Goal: Task Accomplishment & Management: Complete application form

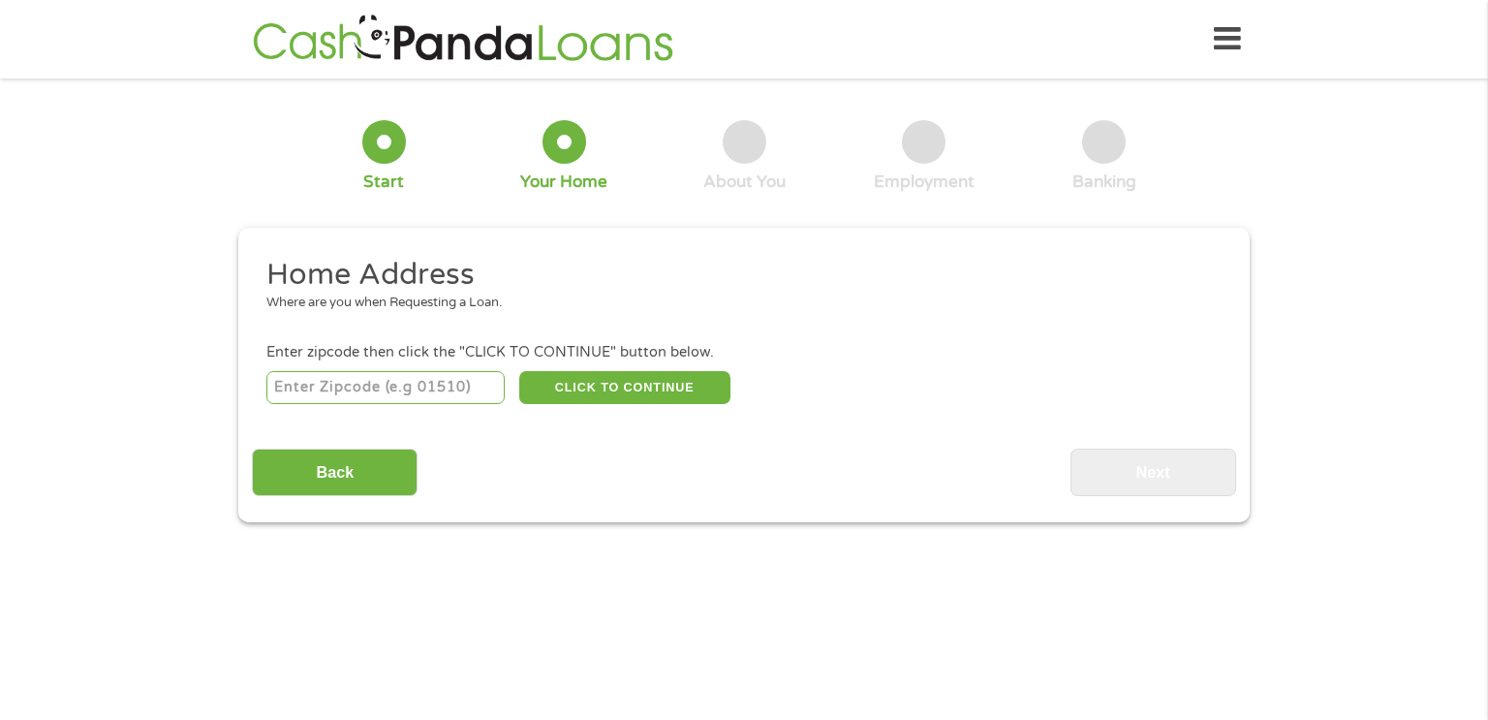
click at [774, 488] on div "Back Next" at bounding box center [743, 465] width 983 height 61
click at [417, 394] on input "number" at bounding box center [385, 387] width 239 height 33
type input "32922"
select select "[US_STATE]"
click at [557, 383] on button "CLICK TO CONTINUE" at bounding box center [624, 387] width 211 height 33
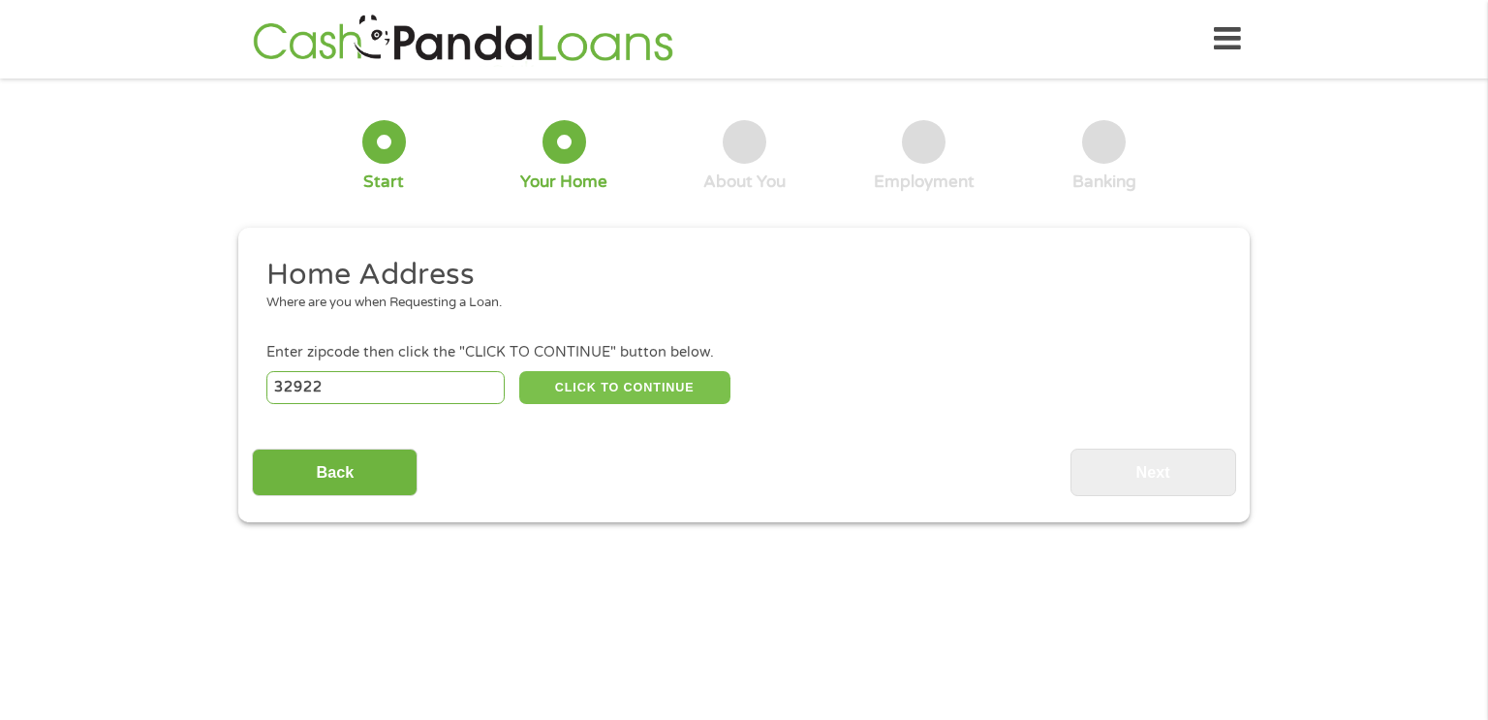
type input "32922"
type input "Cocoa"
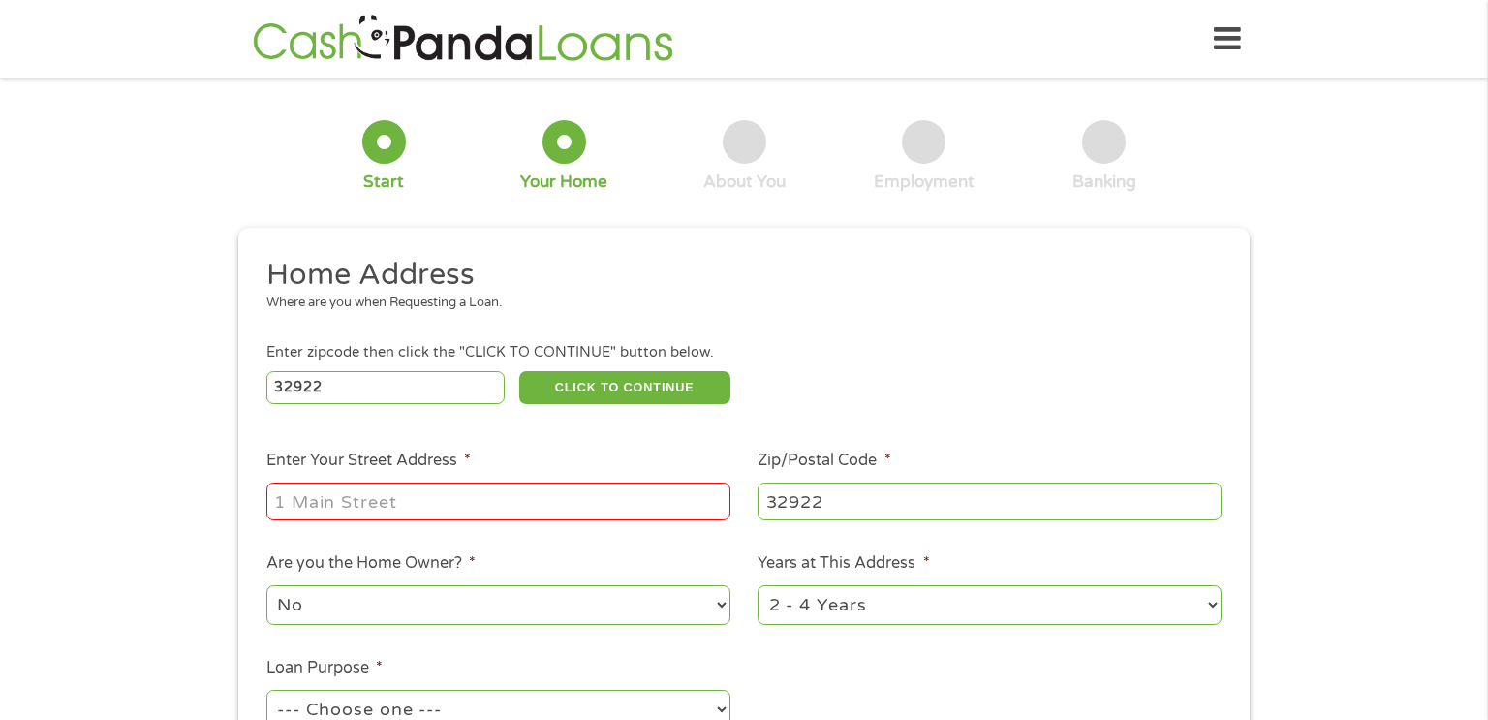
click at [541, 508] on input "Enter Your Street Address *" at bounding box center [498, 500] width 464 height 37
type input "[STREET_ADDRESS]"
click at [922, 599] on select "1 Year or less 1 - 2 Years 2 - 4 Years Over 4 Years" at bounding box center [989, 605] width 464 height 40
select select "60months"
click at [757, 587] on select "1 Year or less 1 - 2 Years 2 - 4 Years Over 4 Years" at bounding box center [989, 605] width 464 height 40
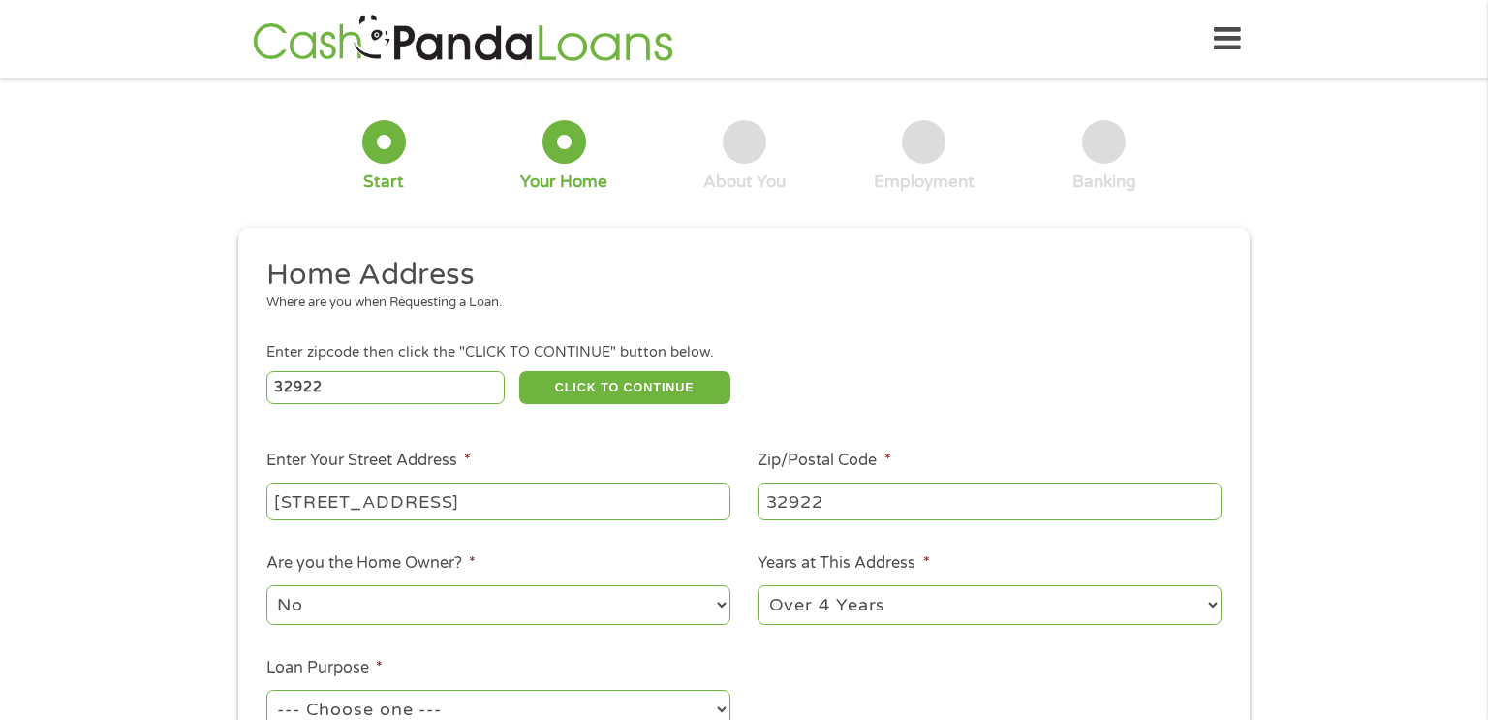
click at [644, 688] on div "--- Choose one --- Pay Bills Debt Consolidation Home Improvement Major Purchase…" at bounding box center [498, 710] width 464 height 46
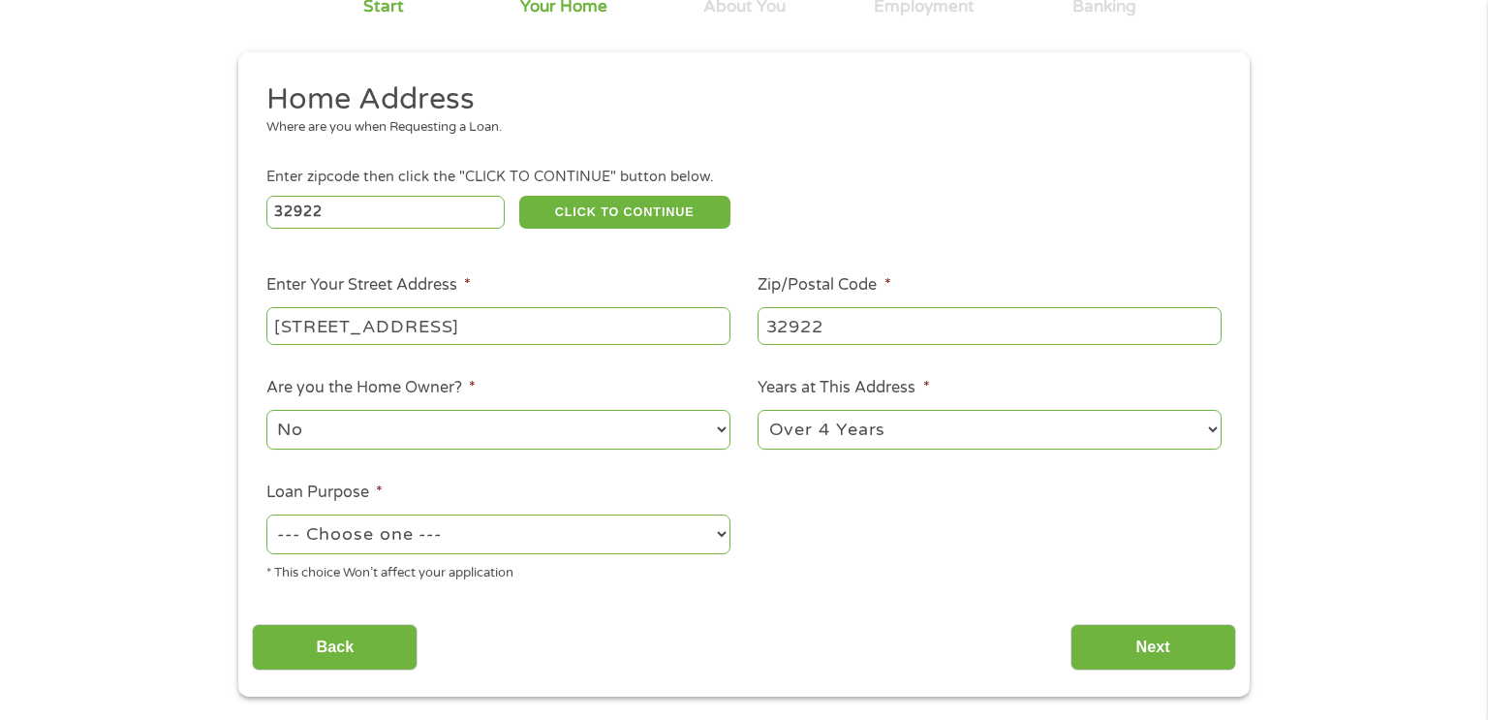
scroll to position [194, 0]
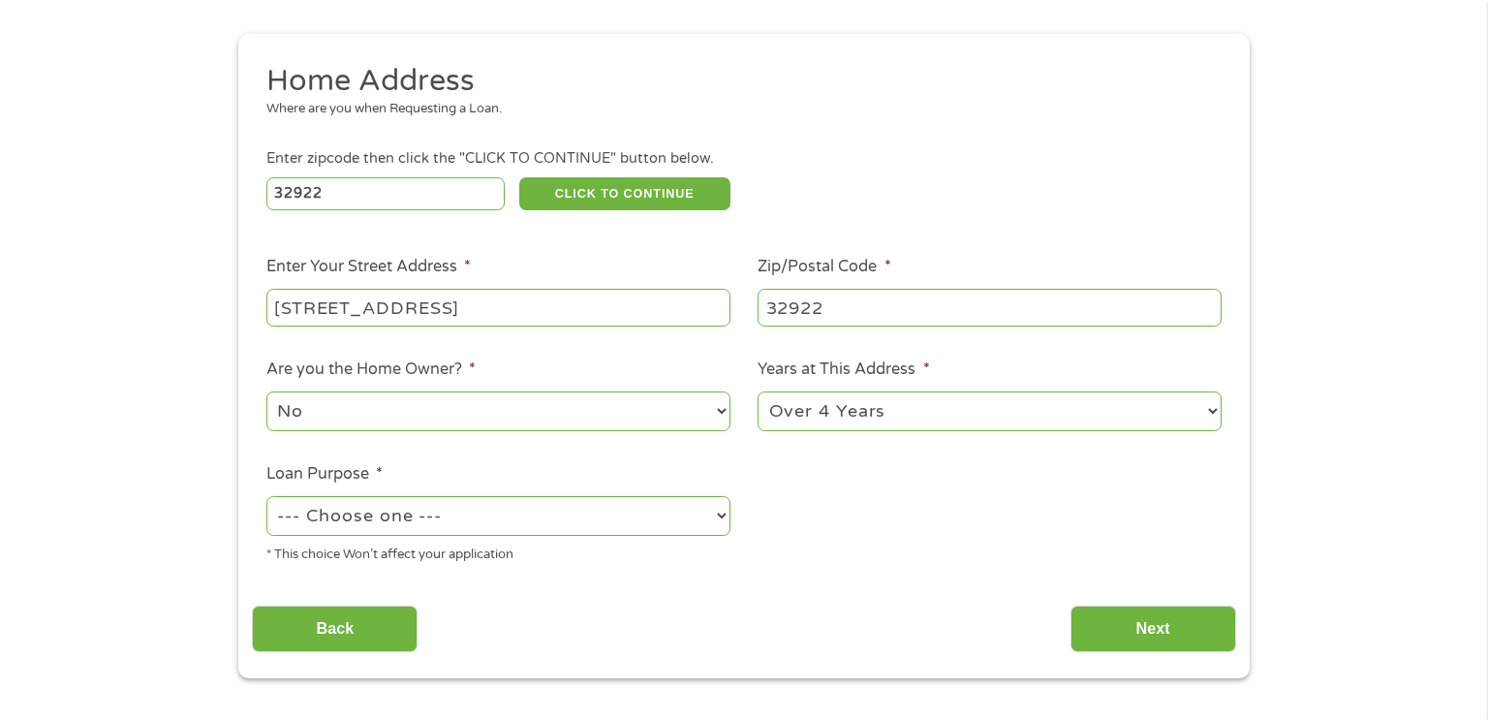
click at [425, 528] on select "--- Choose one --- Pay Bills Debt Consolidation Home Improvement Major Purchase…" at bounding box center [498, 516] width 464 height 40
select select "paybills"
click at [266, 498] on select "--- Choose one --- Pay Bills Debt Consolidation Home Improvement Major Purchase…" at bounding box center [498, 516] width 464 height 40
click at [1174, 709] on section "1 Start 2 Your Home 3 About You 4 Employment 5 Banking 6 This field is hidden w…" at bounding box center [744, 308] width 1488 height 821
click at [1188, 635] on input "Next" at bounding box center [1153, 628] width 166 height 47
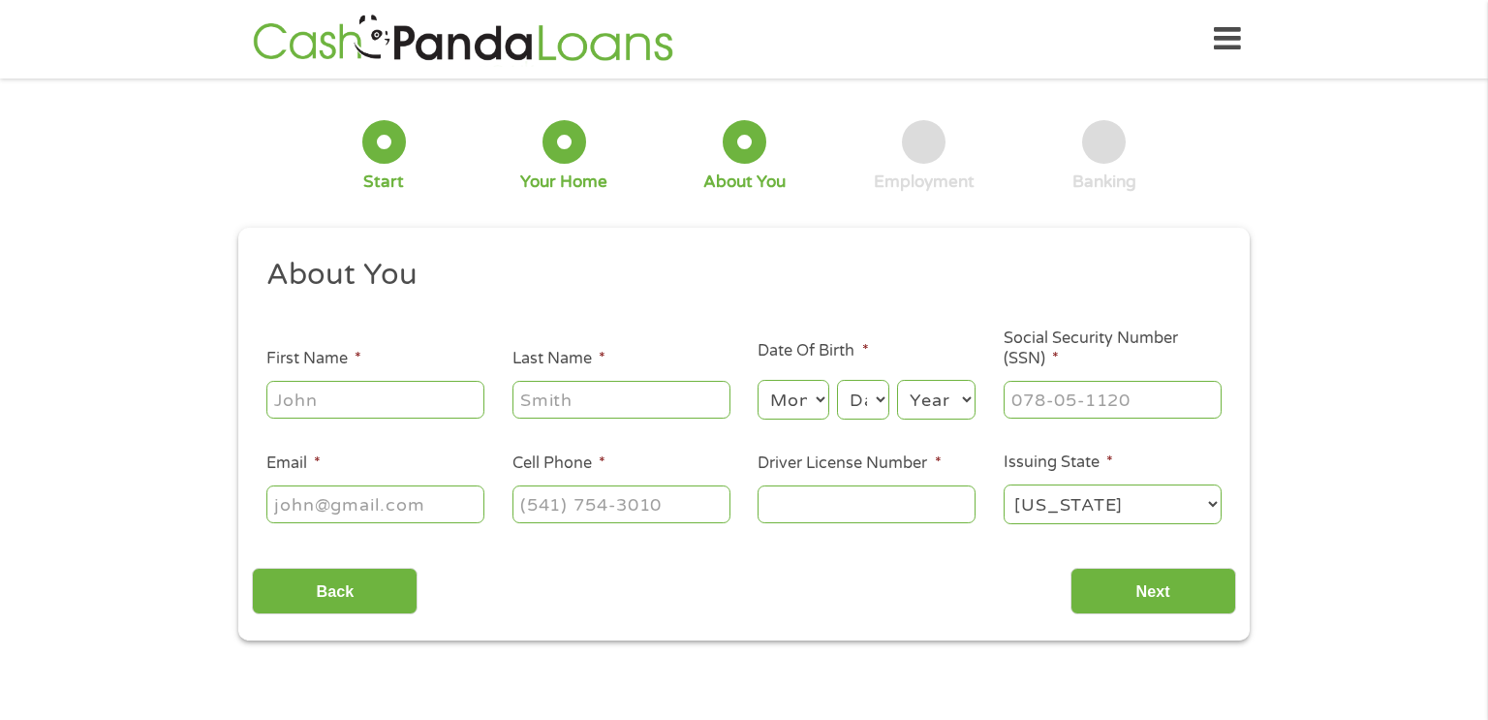
scroll to position [0, 0]
click at [380, 383] on input "First Name *" at bounding box center [375, 399] width 218 height 37
type input "[PERSON_NAME]"
type input "[EMAIL_ADDRESS][DOMAIN_NAME]"
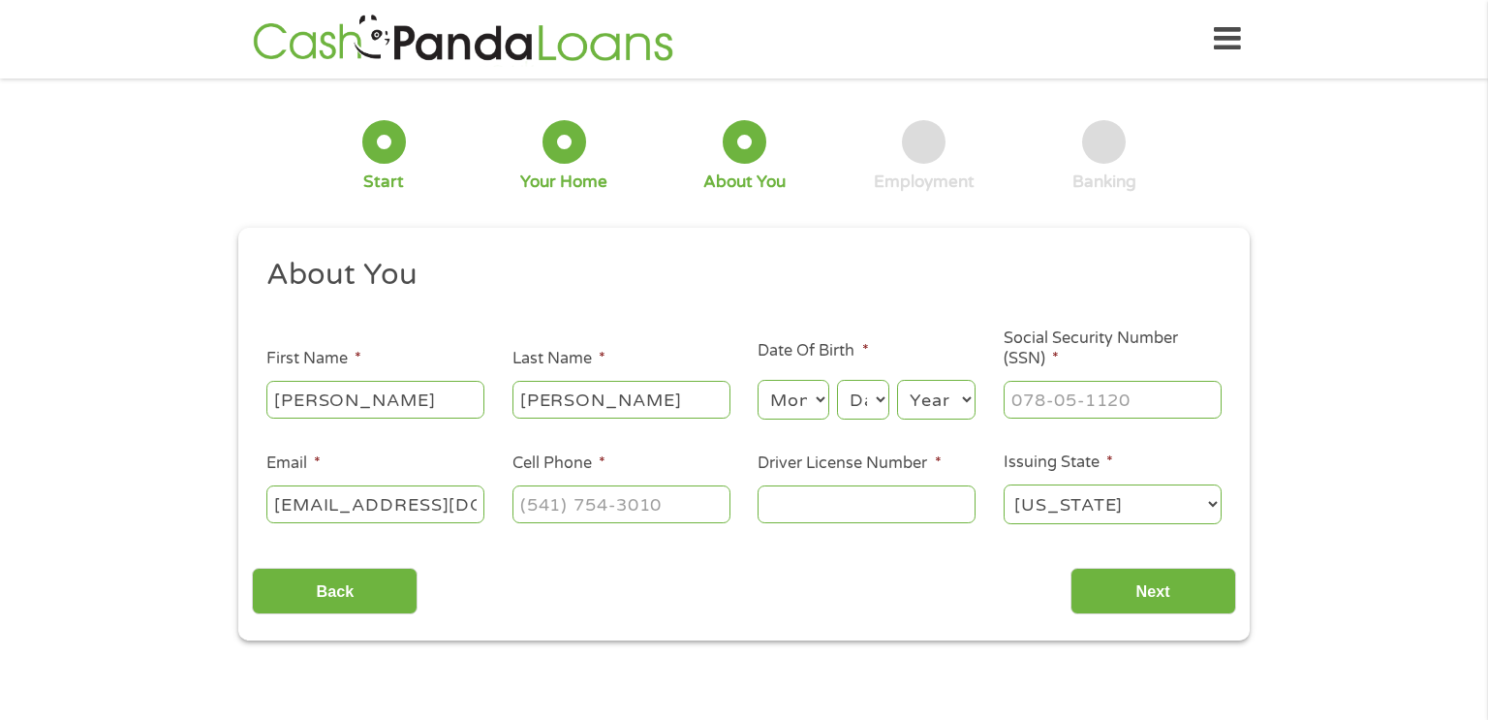
click at [809, 406] on select "Month 1 2 3 4 5 6 7 8 9 10 11 12" at bounding box center [792, 400] width 71 height 40
select select "3"
click at [757, 381] on select "Month 1 2 3 4 5 6 7 8 9 10 11 12" at bounding box center [792, 400] width 71 height 40
click at [879, 404] on select "Day 1 2 3 4 5 6 7 8 9 10 11 12 13 14 15 16 17 18 19 20 21 22 23 24 25 26 27 28 …" at bounding box center [863, 400] width 52 height 40
select select "16"
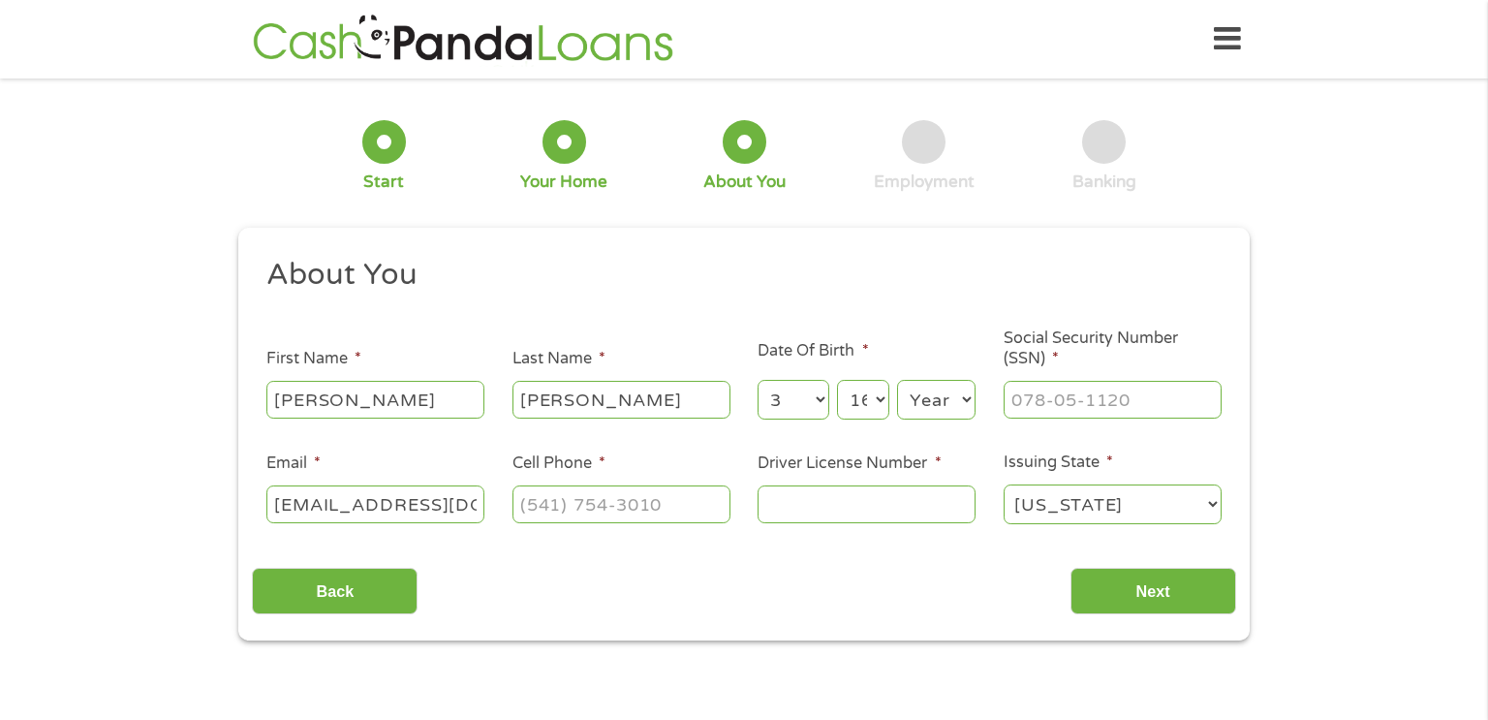
click at [837, 381] on select "Day 1 2 3 4 5 6 7 8 9 10 11 12 13 14 15 16 17 18 19 20 21 22 23 24 25 26 27 28 …" at bounding box center [863, 400] width 52 height 40
click at [951, 401] on select "Year [DATE] 2006 2005 2004 2003 2002 2001 2000 1999 1998 1997 1996 1995 1994 19…" at bounding box center [936, 400] width 78 height 40
select select "1979"
click at [922, 448] on ul "About You This field is hidden when viewing the form Title * --- Choose one ---…" at bounding box center [743, 399] width 983 height 286
click at [1065, 401] on input "___-__-____" at bounding box center [1112, 399] width 218 height 37
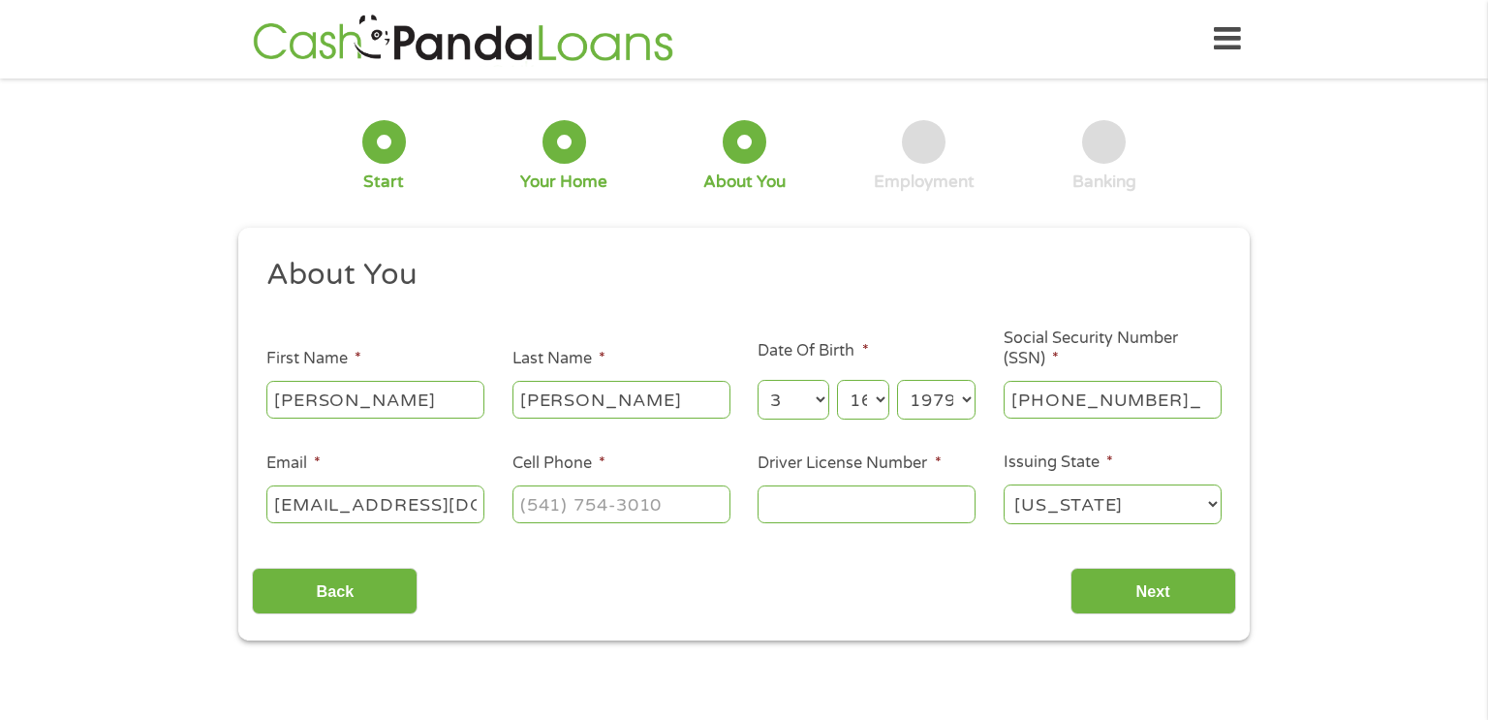
type input "591-78-2316"
click at [673, 507] on input "(___) ___-____" at bounding box center [621, 503] width 218 height 37
type input "[PHONE_NUMBER]"
click at [1124, 597] on input "Next" at bounding box center [1153, 591] width 166 height 47
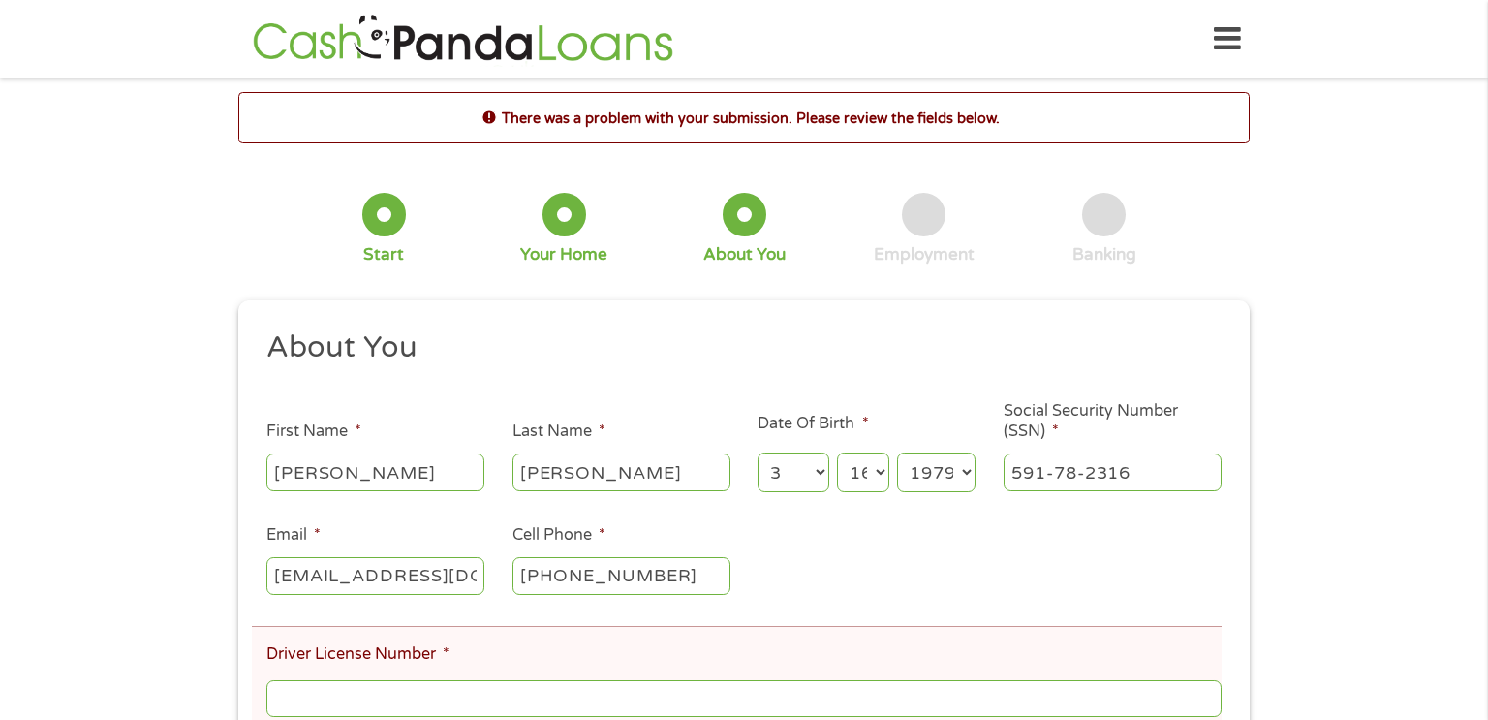
scroll to position [8, 8]
click at [1083, 475] on input "591-78-2316" at bounding box center [1112, 471] width 218 height 37
click at [1051, 558] on ul "About You This field is hidden when viewing the form Title * --- Choose one ---…" at bounding box center [743, 595] width 983 height 535
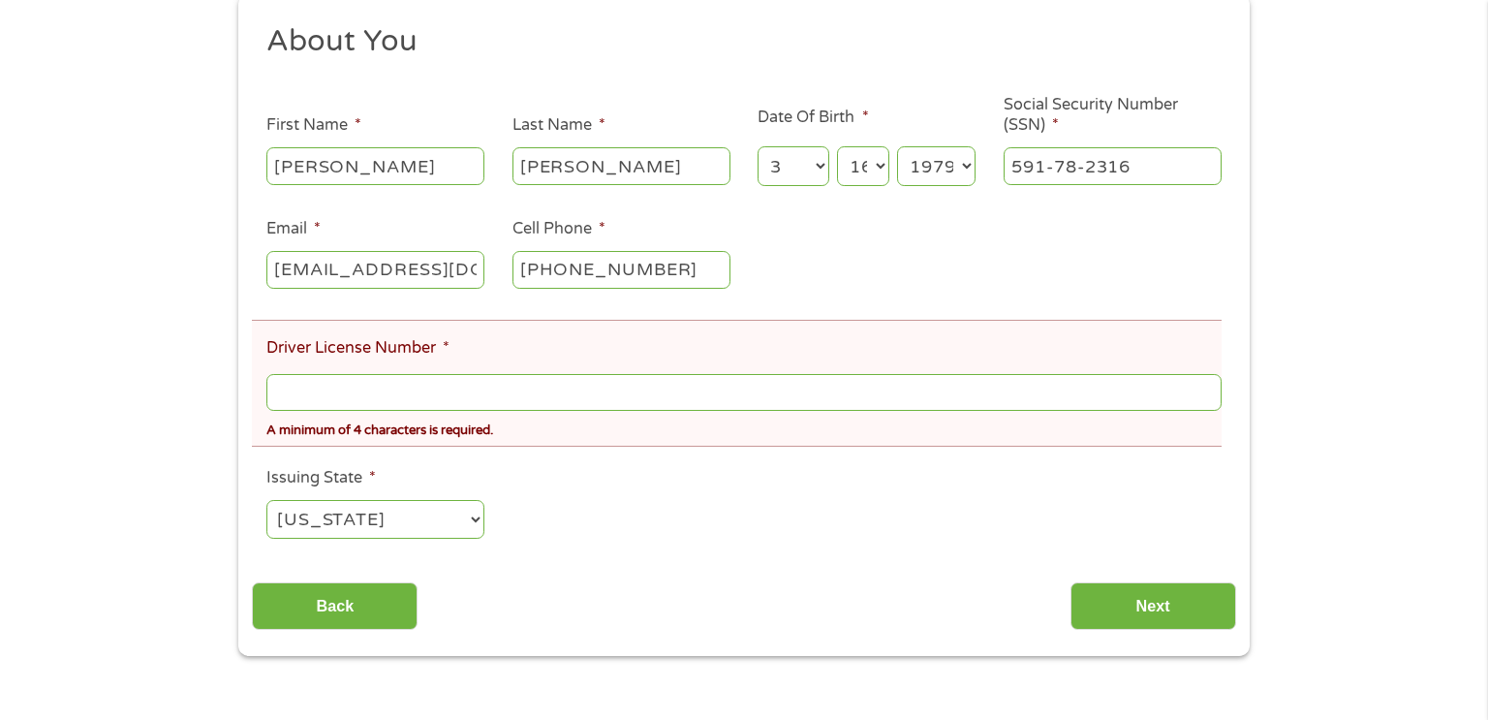
scroll to position [310, 0]
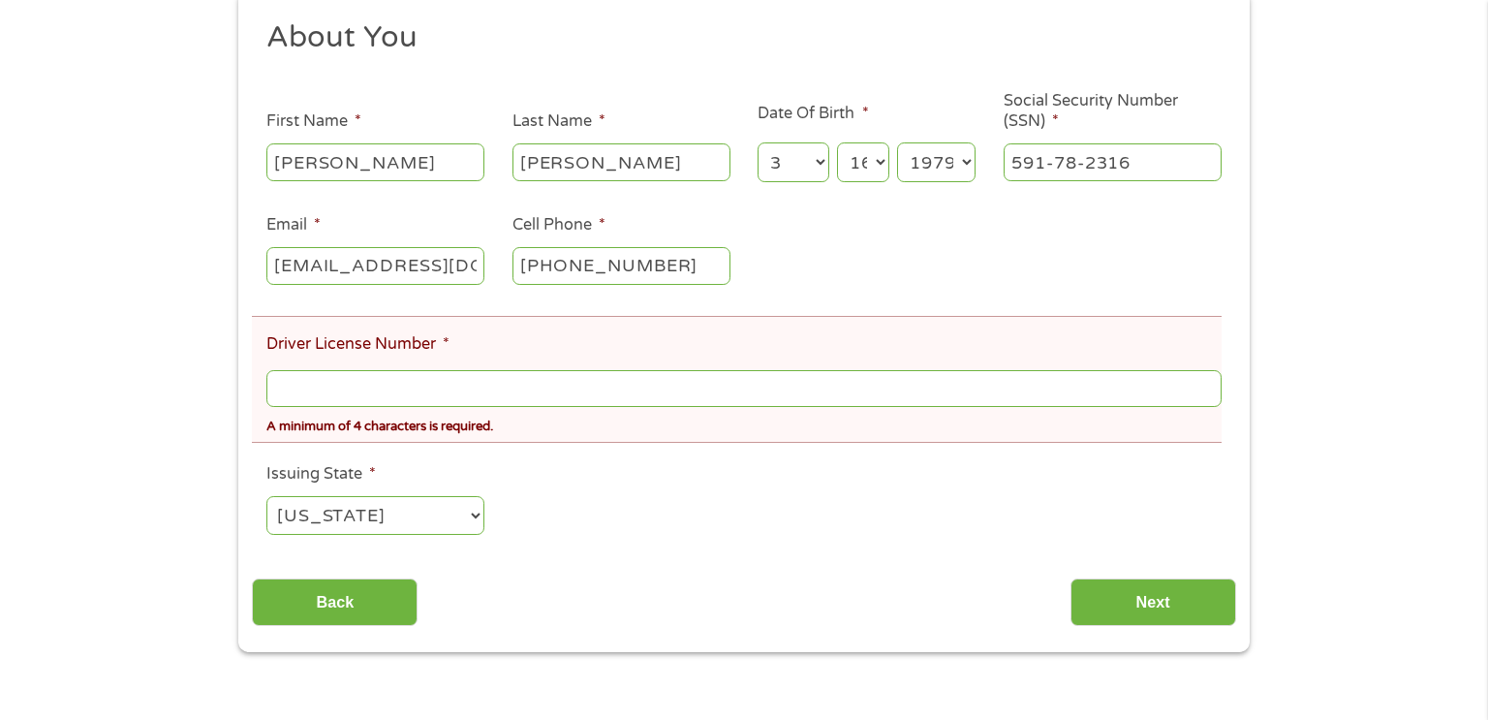
click at [897, 398] on input "Driver License Number *" at bounding box center [743, 388] width 955 height 37
type input "596-0"
click at [1157, 602] on input "Next" at bounding box center [1153, 601] width 166 height 47
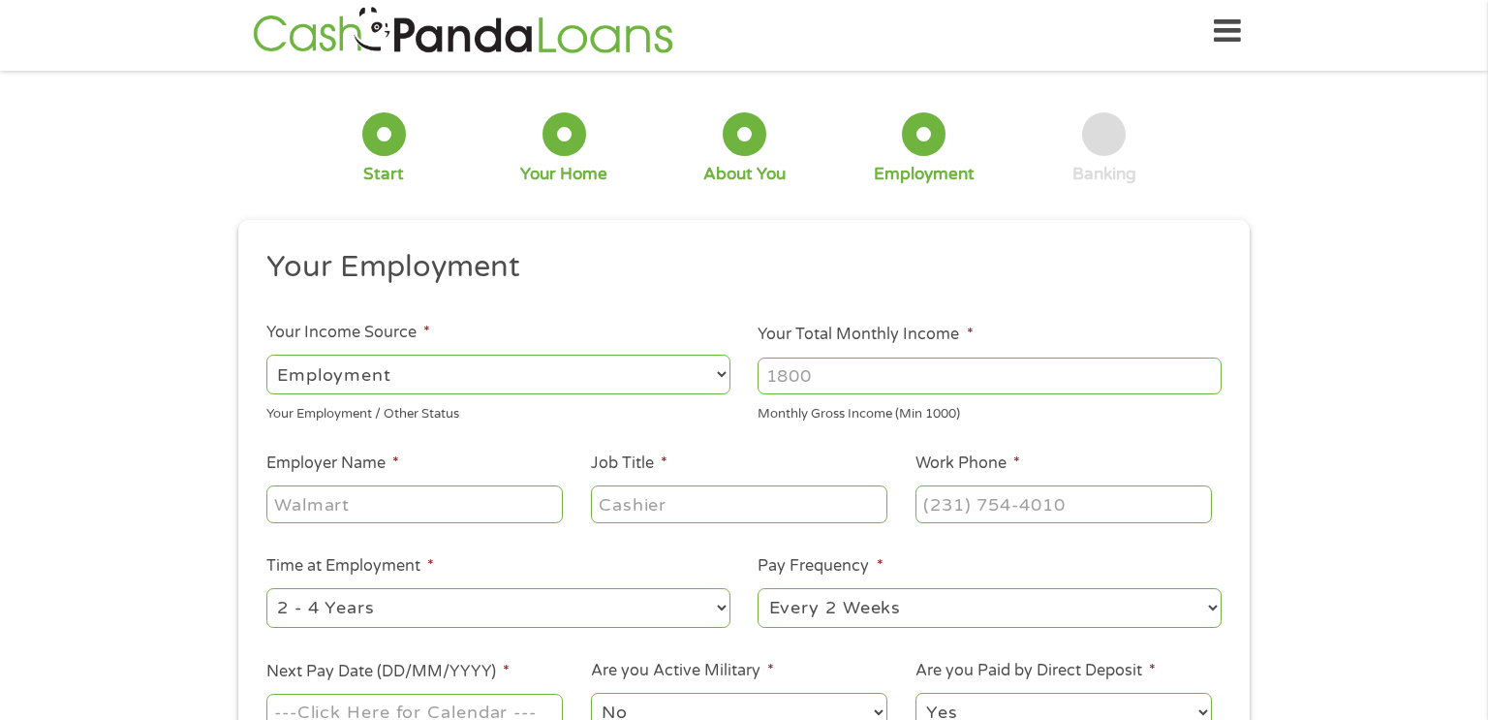
scroll to position [0, 0]
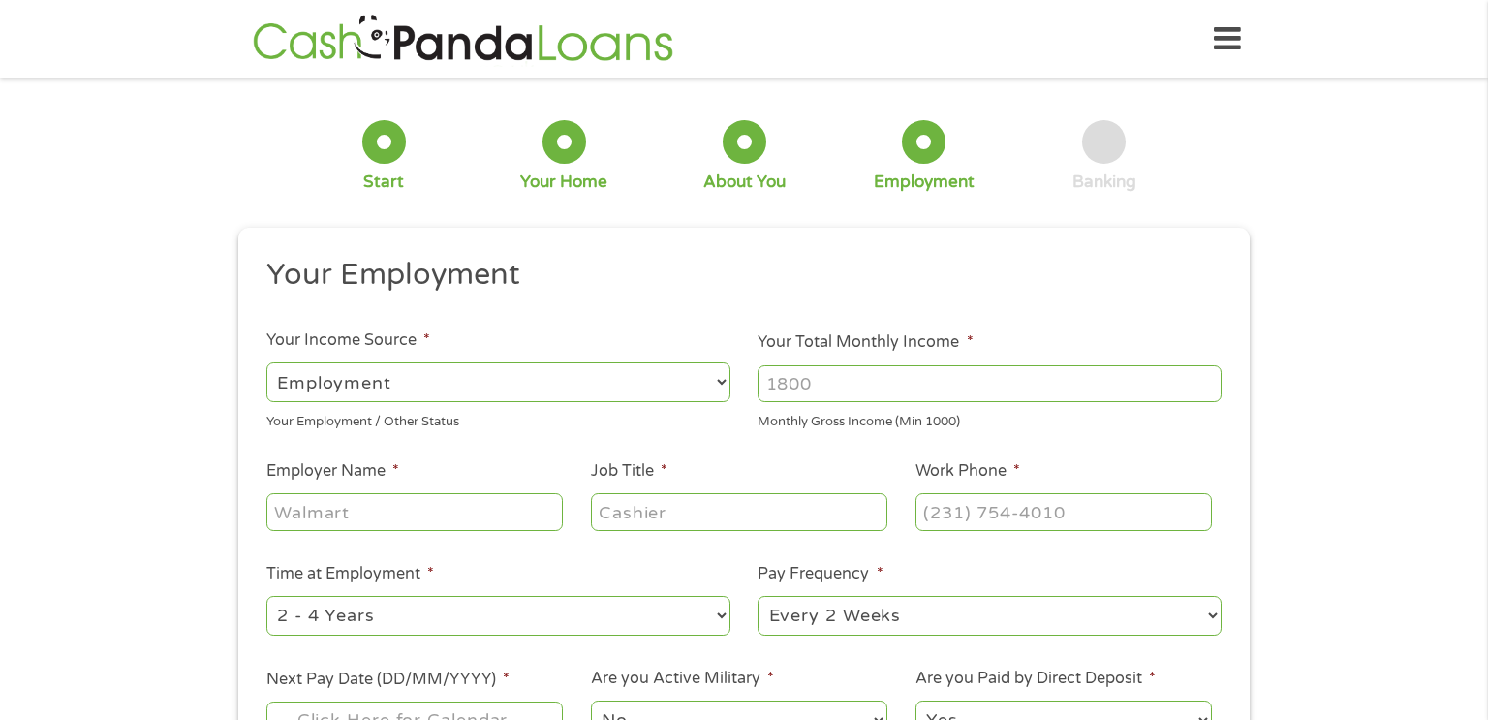
click at [653, 376] on select "--- Choose one --- Employment [DEMOGRAPHIC_DATA] Benefits" at bounding box center [498, 382] width 464 height 40
click at [266, 362] on select "--- Choose one --- Employment [DEMOGRAPHIC_DATA] Benefits" at bounding box center [498, 382] width 464 height 40
click at [937, 392] on input "Your Total Monthly Income *" at bounding box center [989, 383] width 464 height 37
click at [928, 383] on input "Your Total Monthly Income *" at bounding box center [989, 383] width 464 height 37
type input "1800"
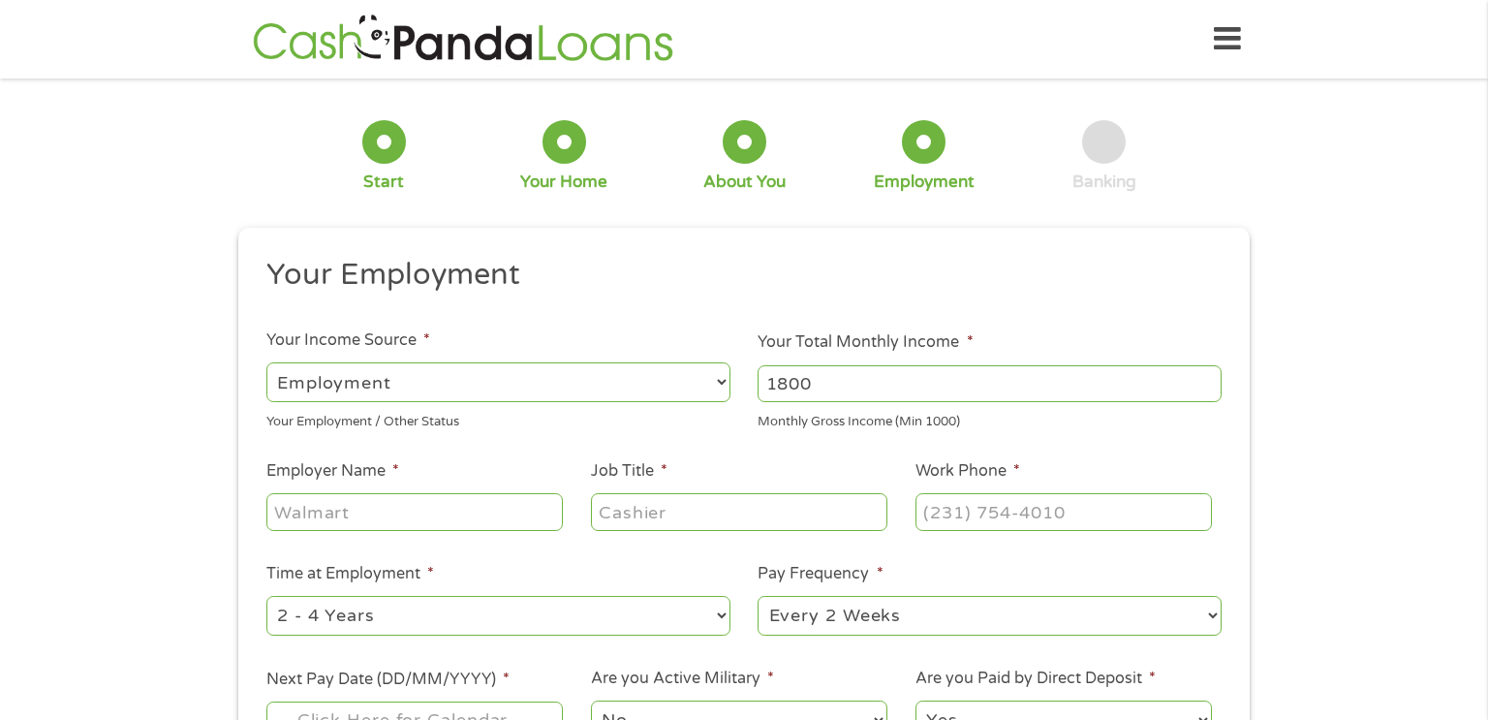
click at [407, 514] on input "Employer Name *" at bounding box center [414, 511] width 296 height 37
type input "my island pancake house"
click at [741, 523] on input "Job Title *" at bounding box center [739, 511] width 296 height 37
type input "dishwasher n salad bar"
click at [1036, 511] on input "(___) ___-____" at bounding box center [1063, 511] width 296 height 37
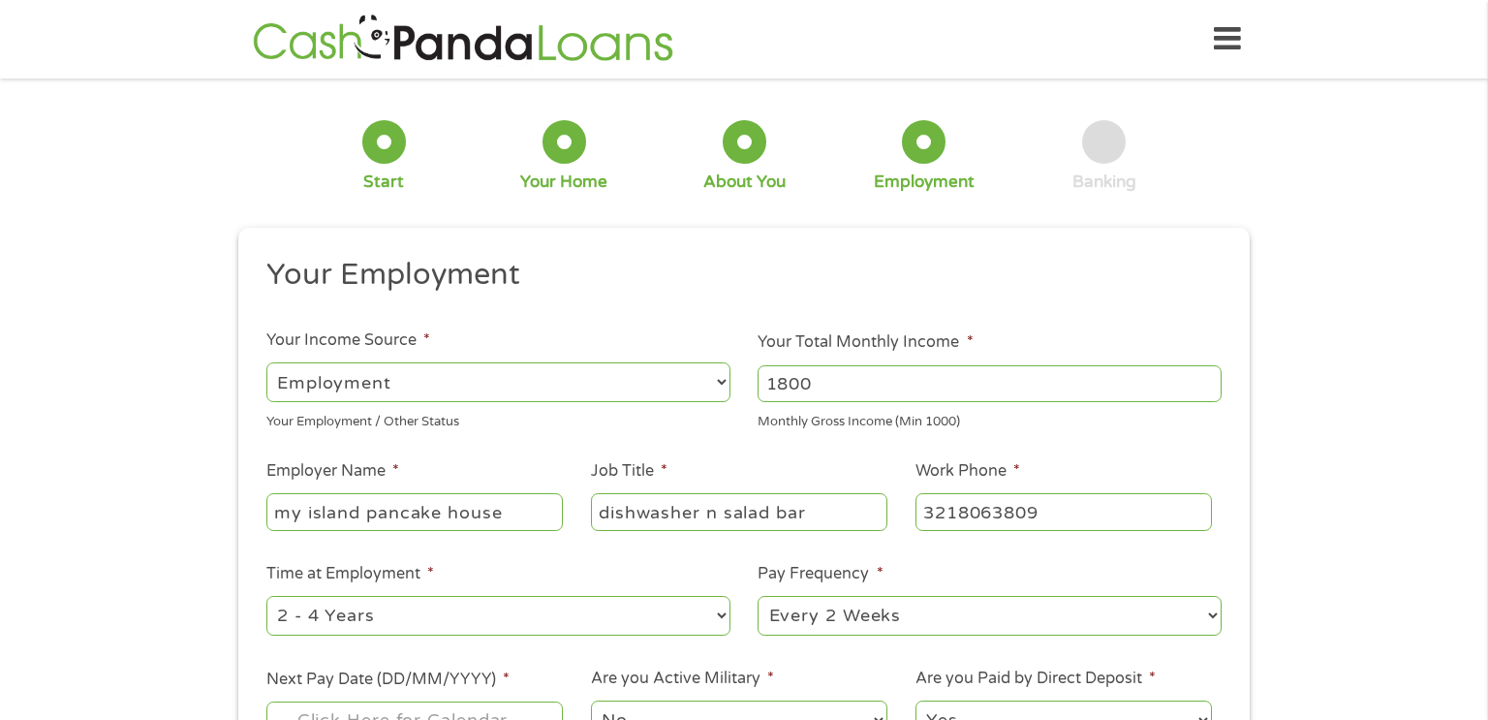
type input "[PHONE_NUMBER]"
click at [420, 613] on select "--- Choose one --- 1 Year or less 1 - 2 Years 2 - 4 Years Over 4 Years" at bounding box center [498, 616] width 464 height 40
select select "60months"
click at [266, 597] on select "--- Choose one --- 1 Year or less 1 - 2 Years 2 - 4 Years Over 4 Years" at bounding box center [498, 616] width 464 height 40
click at [950, 620] on select "--- Choose one --- Every 2 Weeks Every Week Monthly Semi-Monthly" at bounding box center [989, 616] width 464 height 40
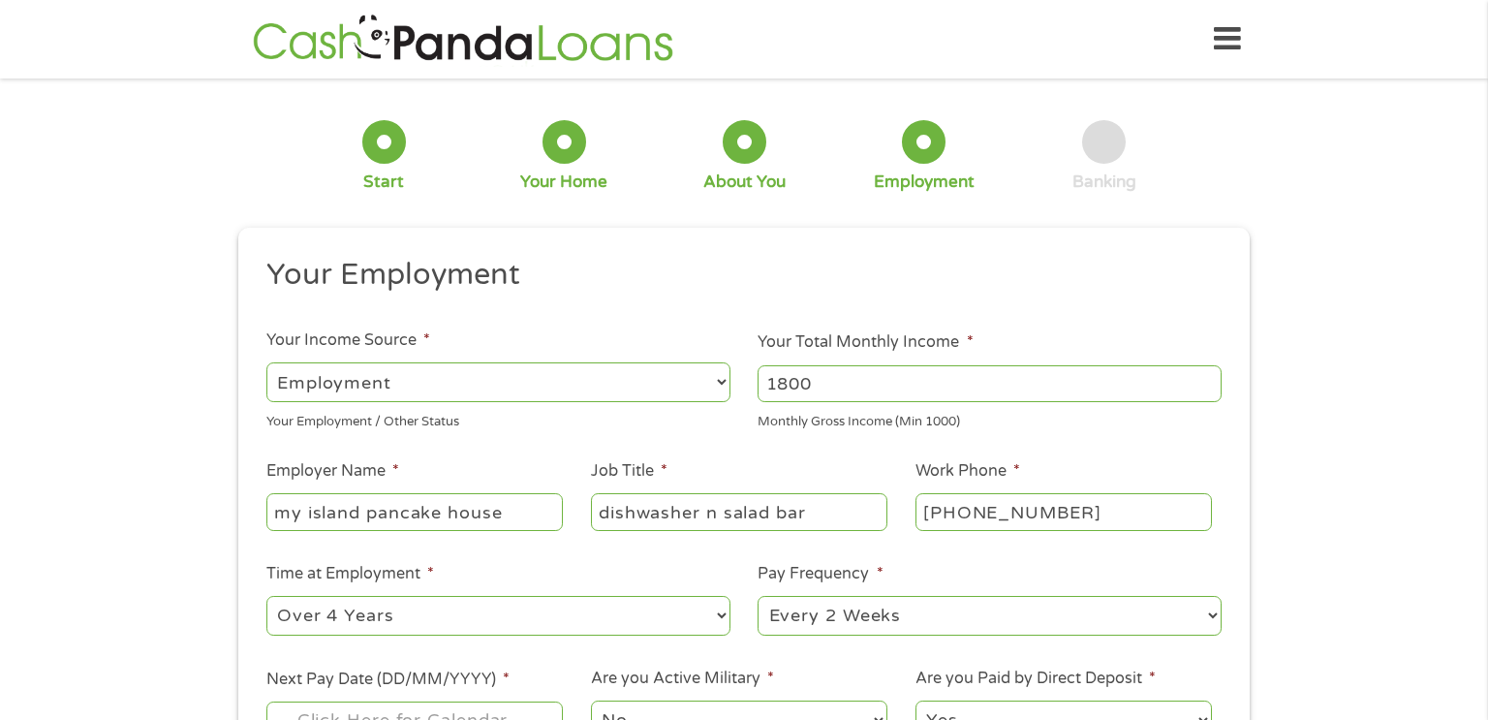
select select "weekly"
click at [757, 597] on select "--- Choose one --- Every 2 Weeks Every Week Monthly Semi-Monthly" at bounding box center [989, 616] width 464 height 40
click at [862, 684] on li "Are you Active Military * No Yes" at bounding box center [738, 704] width 324 height 77
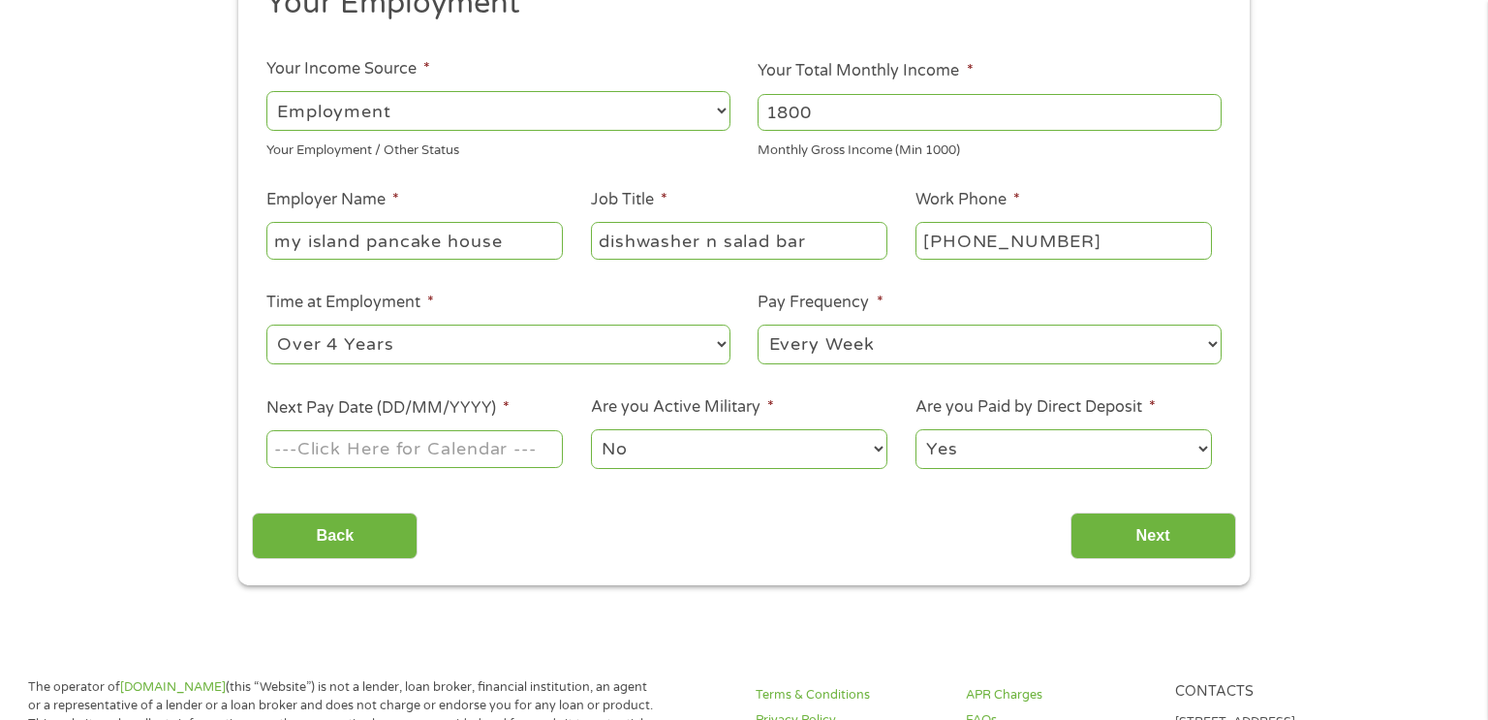
scroll to position [310, 0]
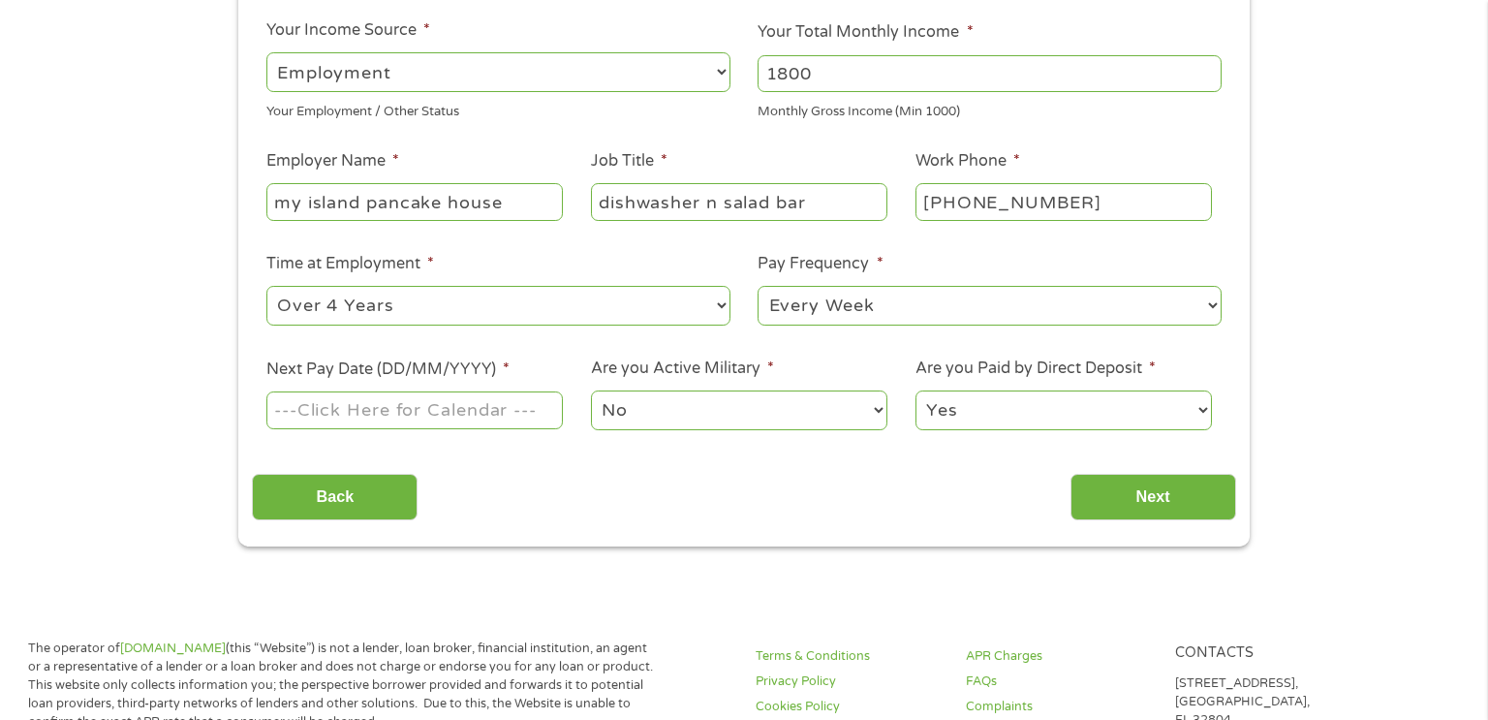
click at [503, 412] on input "Next Pay Date (DD/MM/YYYY) *" at bounding box center [414, 409] width 296 height 37
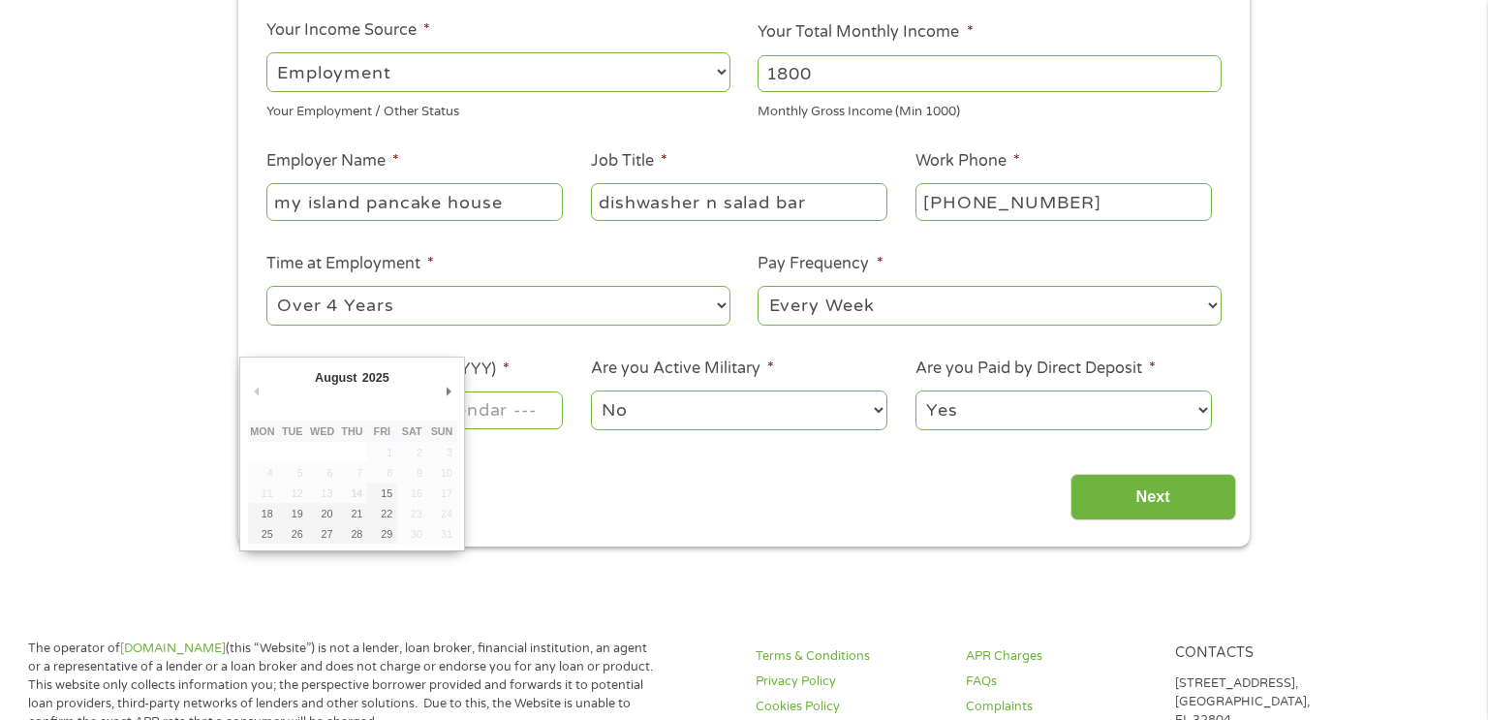
click at [420, 497] on td "16" at bounding box center [412, 492] width 30 height 20
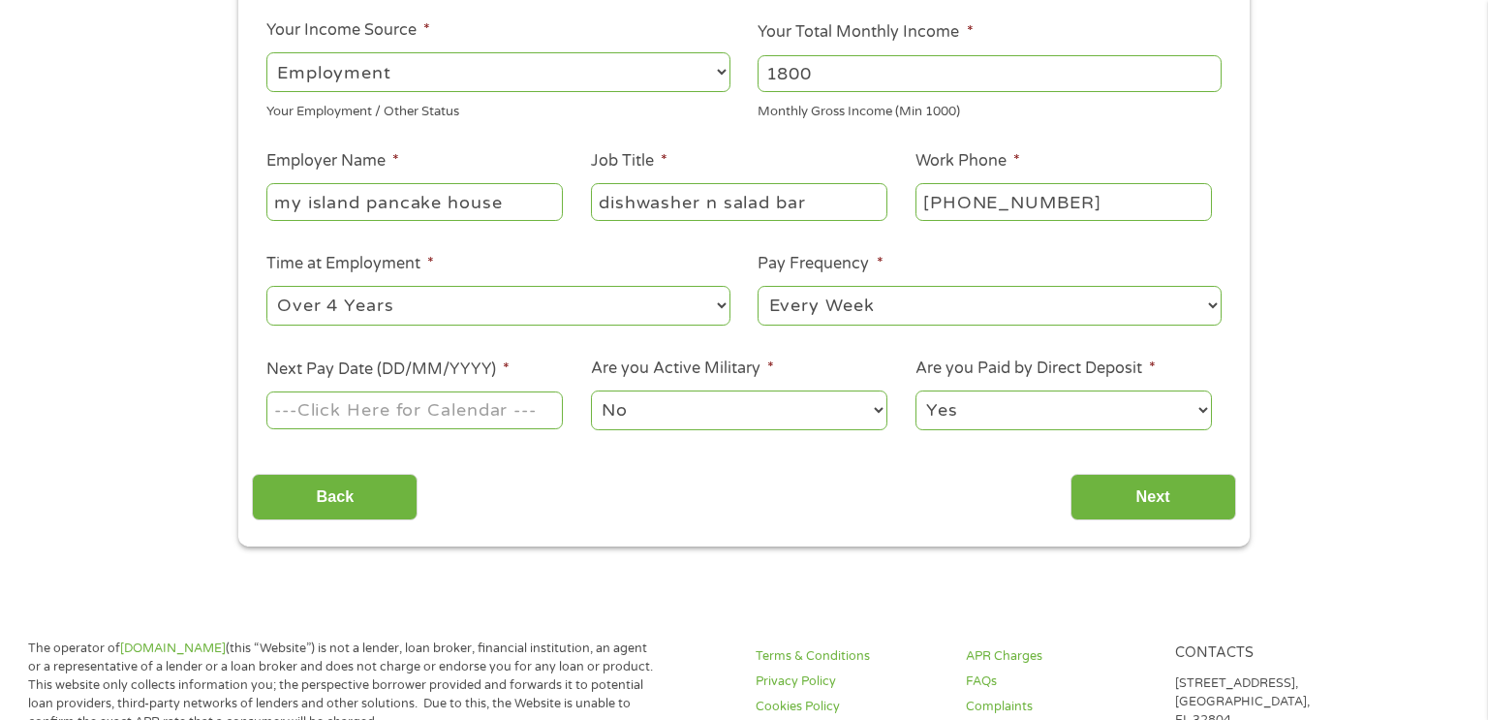
click at [630, 533] on div "This field is hidden when viewing the form gclid This field is hidden when view…" at bounding box center [743, 232] width 1011 height 629
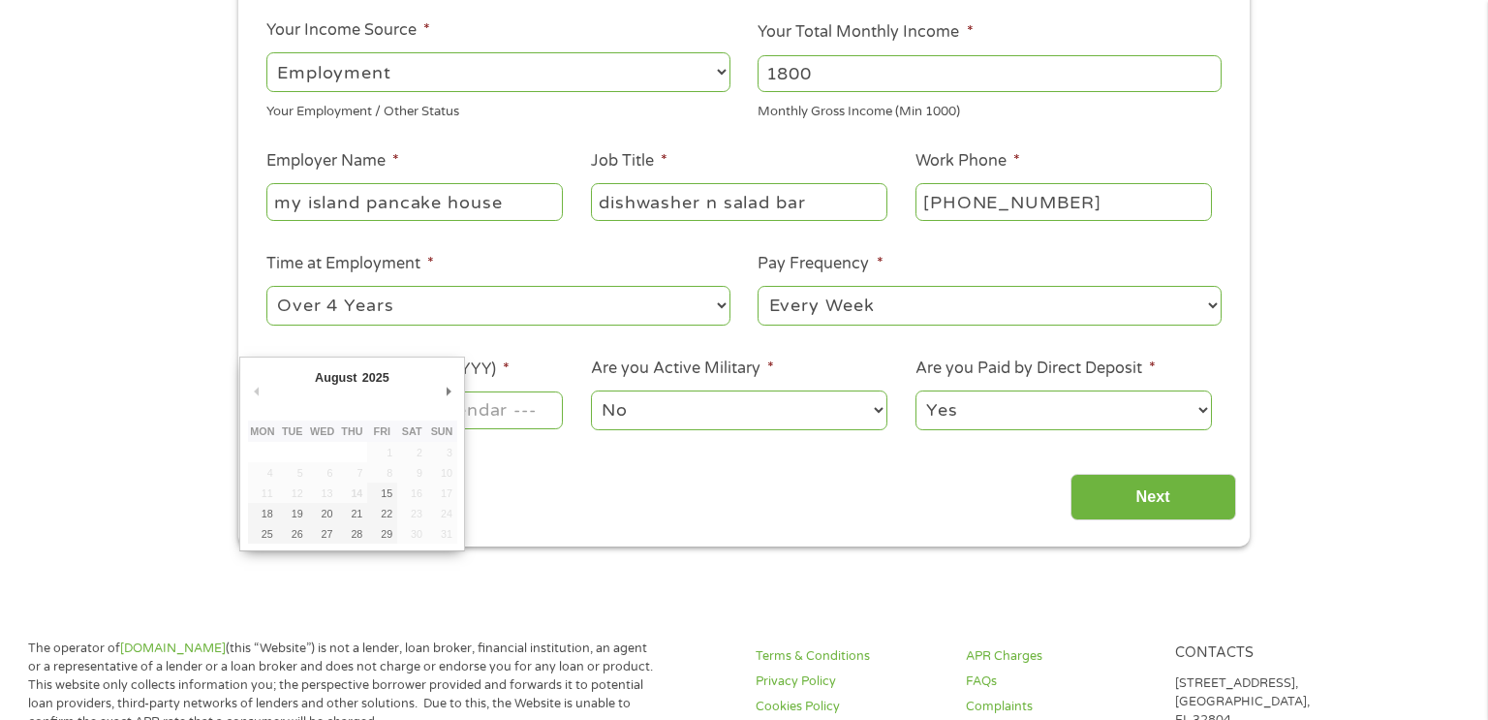
click at [521, 411] on input "Next Pay Date (DD/MM/YYYY) *" at bounding box center [414, 409] width 296 height 37
click at [386, 426] on abbr "Fri" at bounding box center [382, 431] width 16 height 12
click at [670, 503] on div "Back Next" at bounding box center [743, 489] width 983 height 61
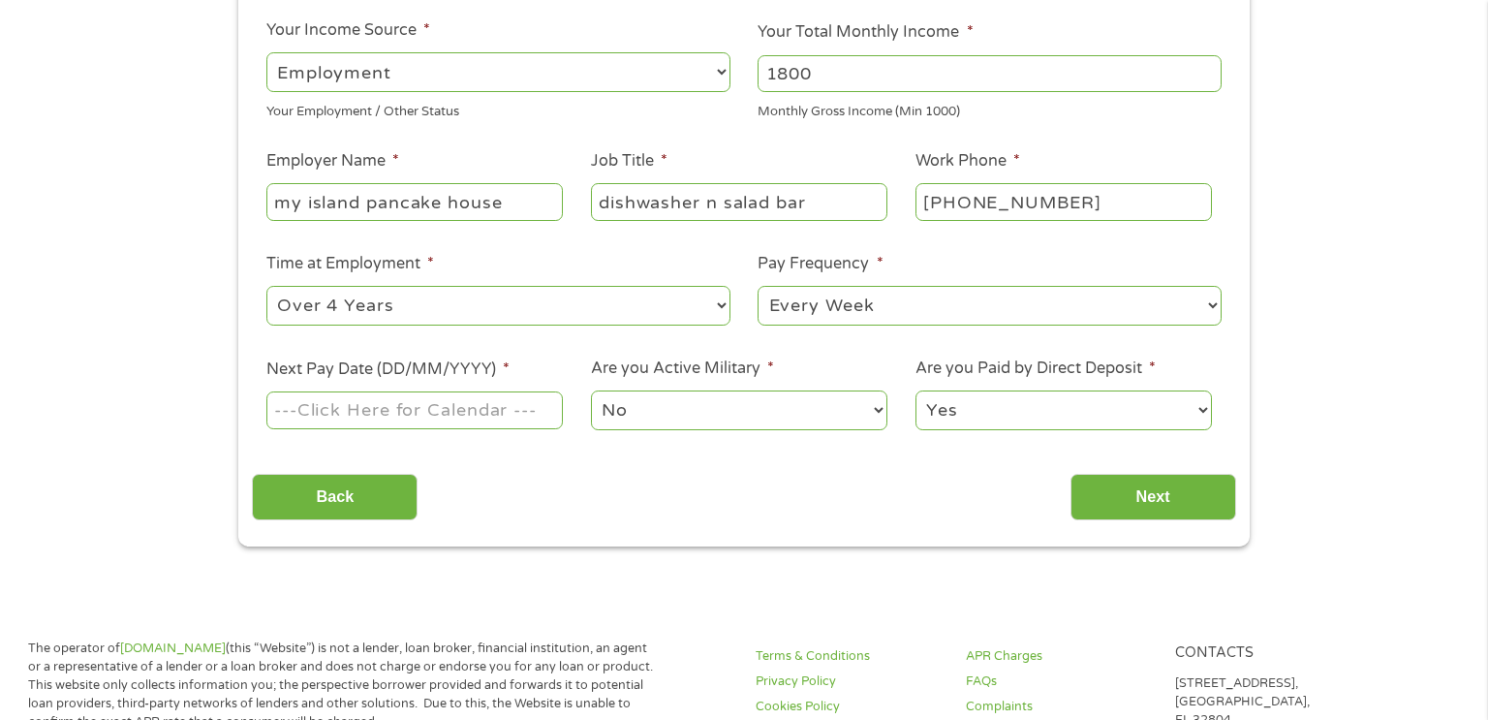
click at [437, 366] on label "Next Pay Date (DD/MM/YYYY) *" at bounding box center [387, 369] width 243 height 20
click at [437, 391] on input "Next Pay Date (DD/MM/YYYY) *" at bounding box center [414, 409] width 296 height 37
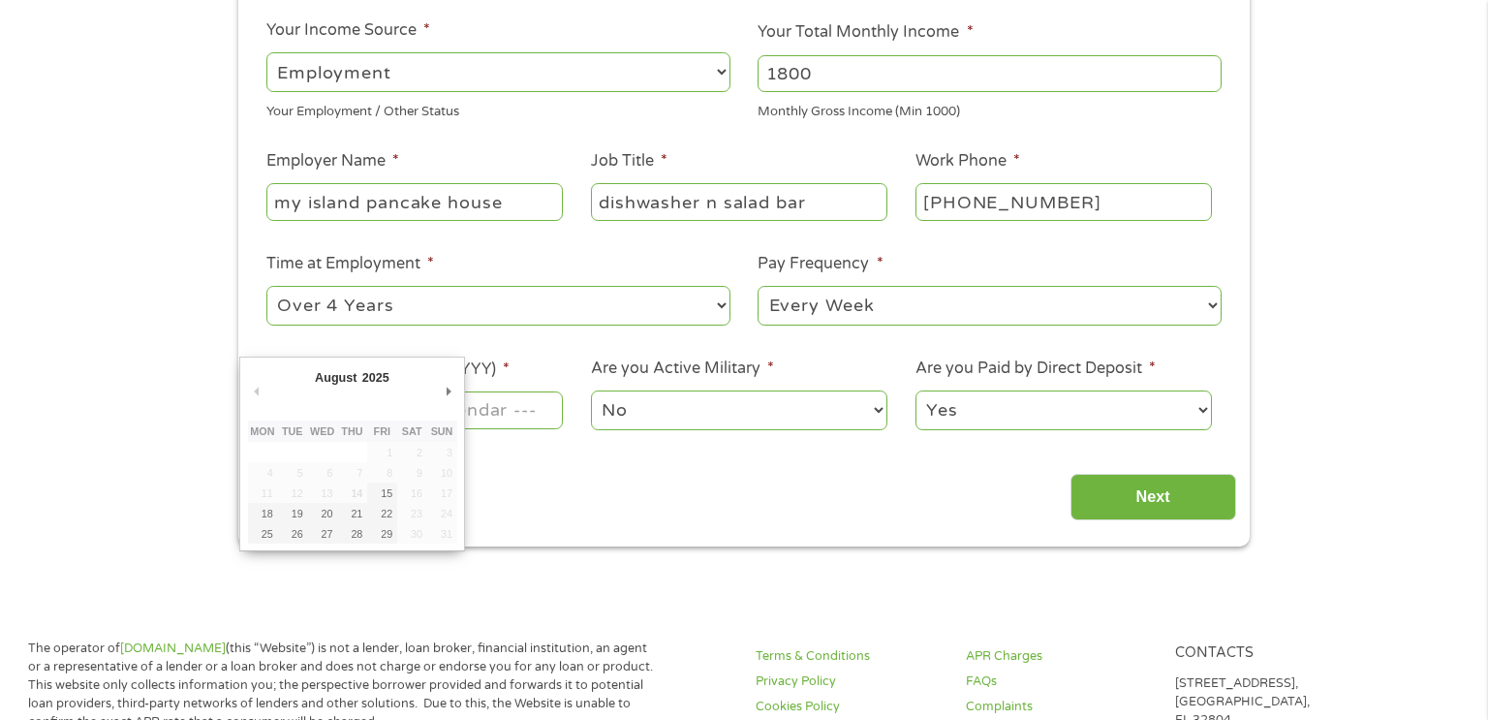
click at [489, 419] on input "Next Pay Date (DD/MM/YYYY) *" at bounding box center [414, 409] width 296 height 37
click at [489, 417] on input "Next Pay Date (DD/MM/YYYY) *" at bounding box center [414, 409] width 296 height 37
click at [471, 547] on section "1 Start 2 Your Home 3 About You 4 Employment 5 Banking 6 This field is hidden w…" at bounding box center [744, 185] width 1488 height 806
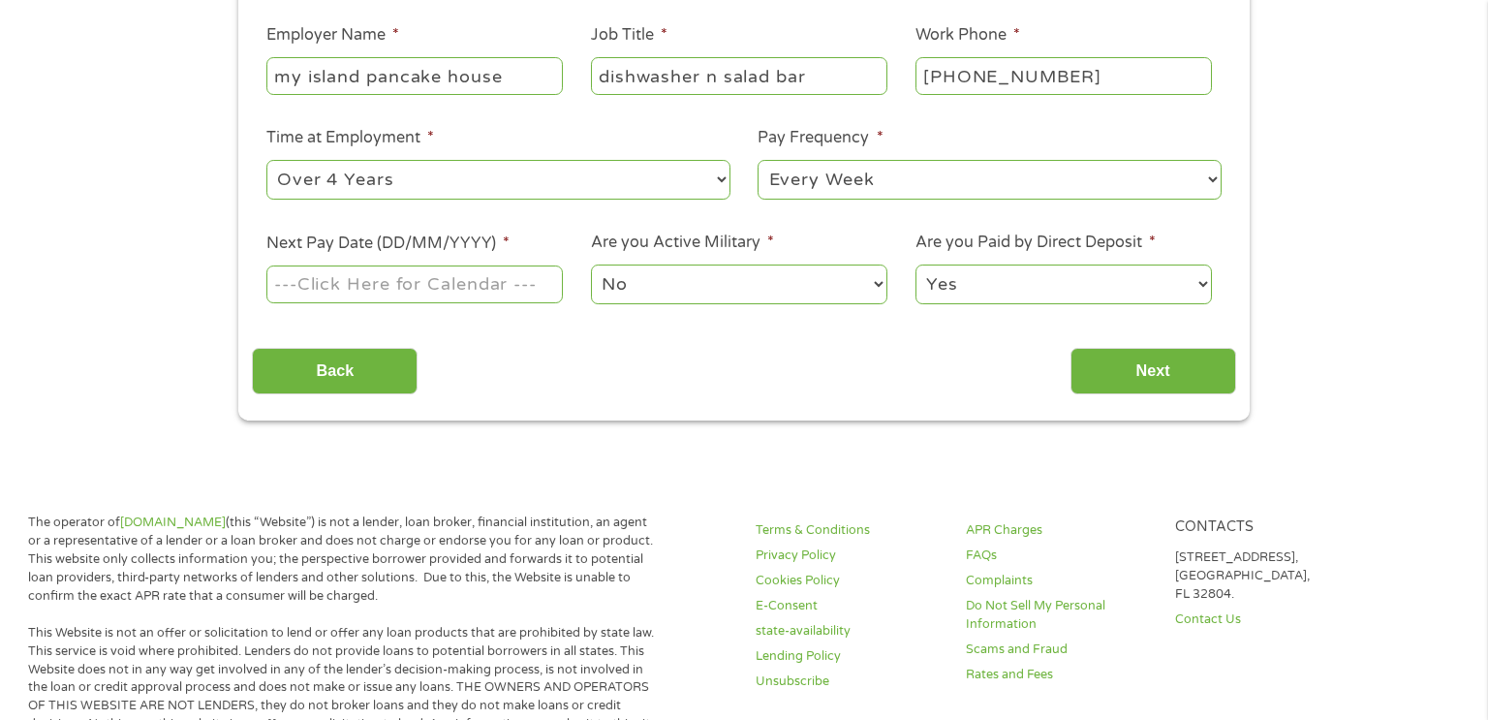
scroll to position [396, 0]
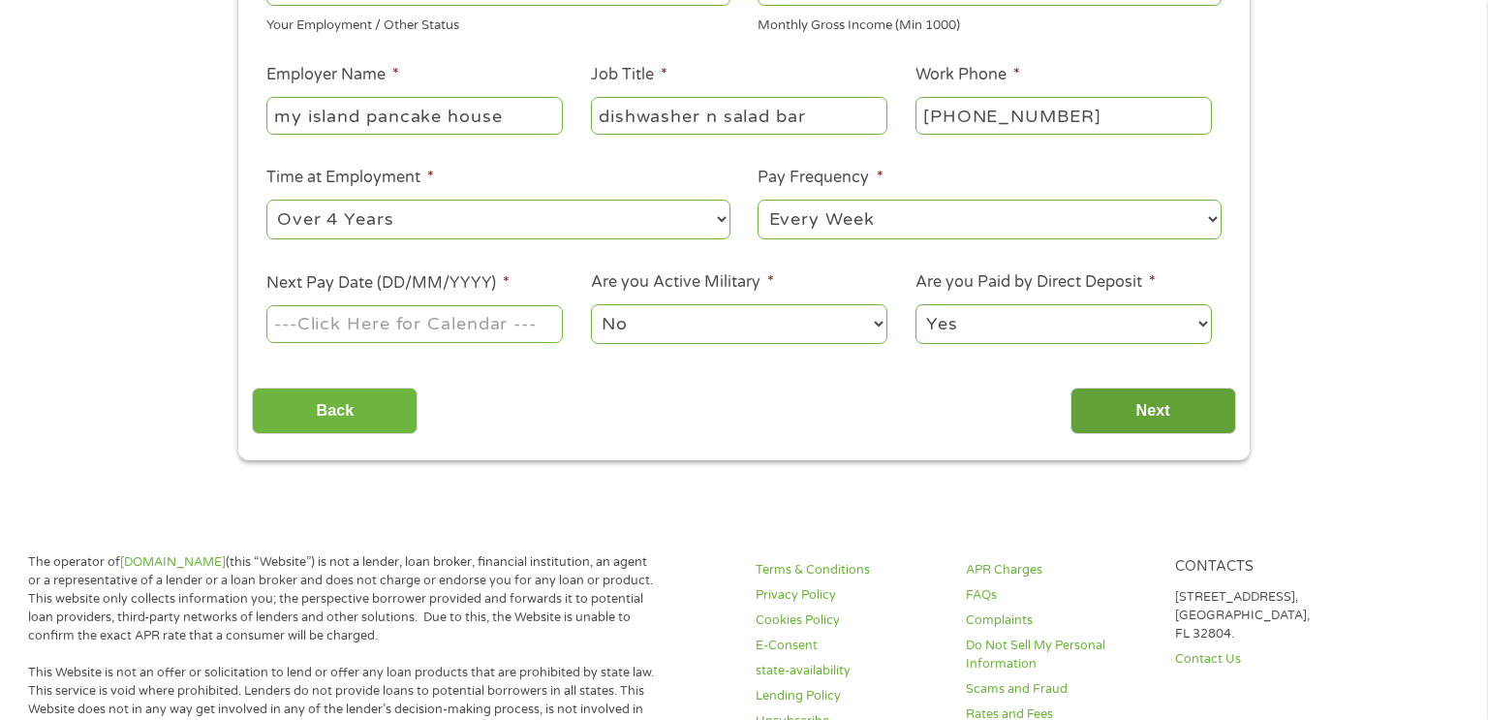
click at [1159, 412] on input "Next" at bounding box center [1153, 410] width 166 height 47
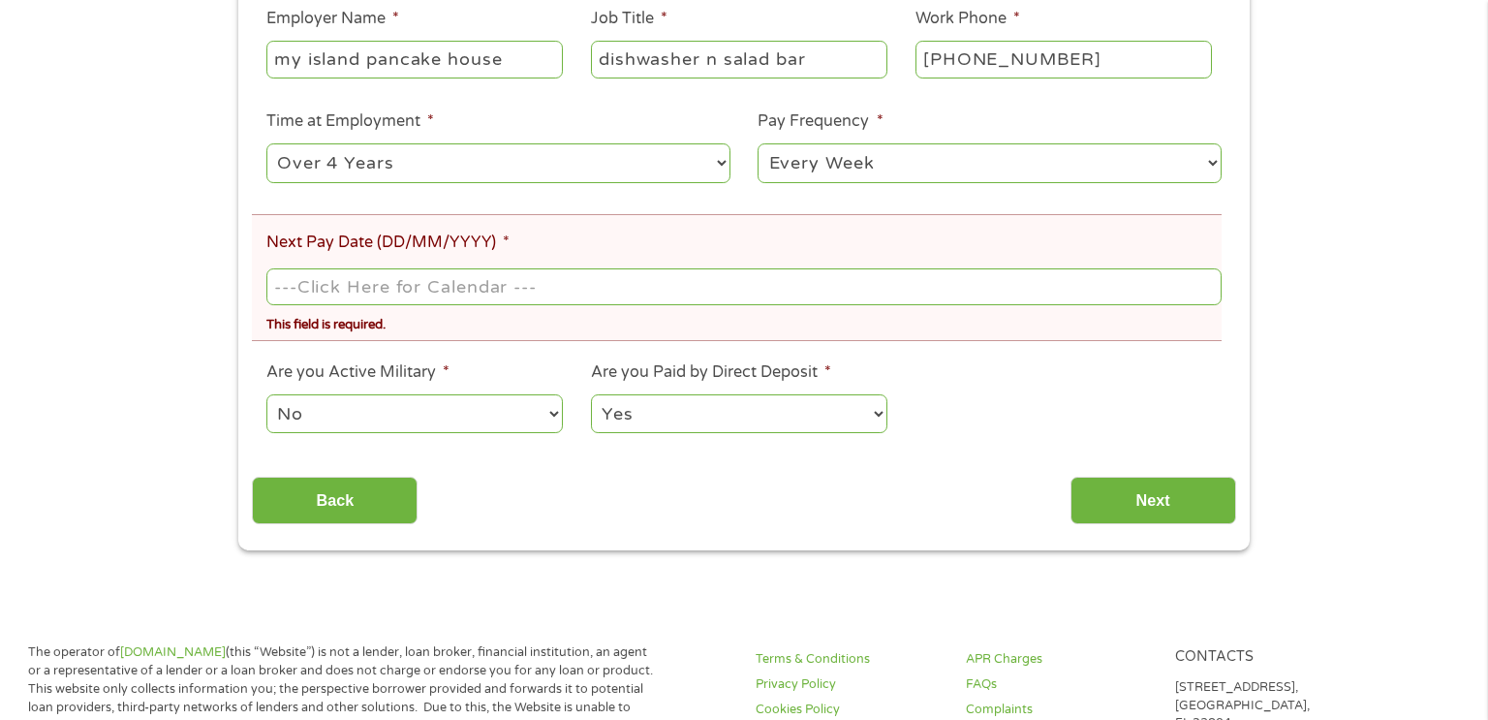
scroll to position [542, 0]
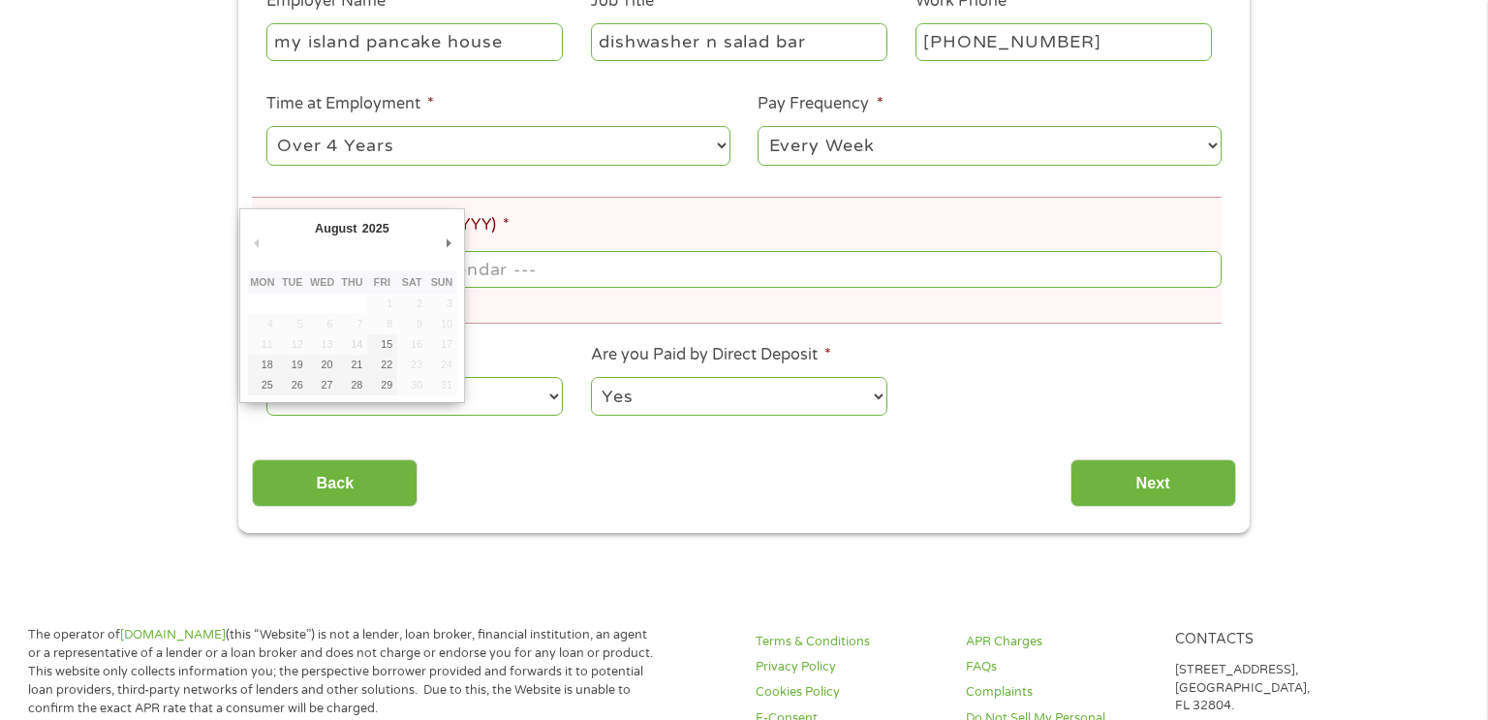
click at [782, 268] on input "Next Pay Date (DD/MM/YYYY) *" at bounding box center [743, 269] width 955 height 37
type input "[DATE]"
click at [412, 275] on body "Home Get Loan Offer How it works FAQs Blog Cash Loans Quick Loans Online Loans …" at bounding box center [744, 707] width 1488 height 2498
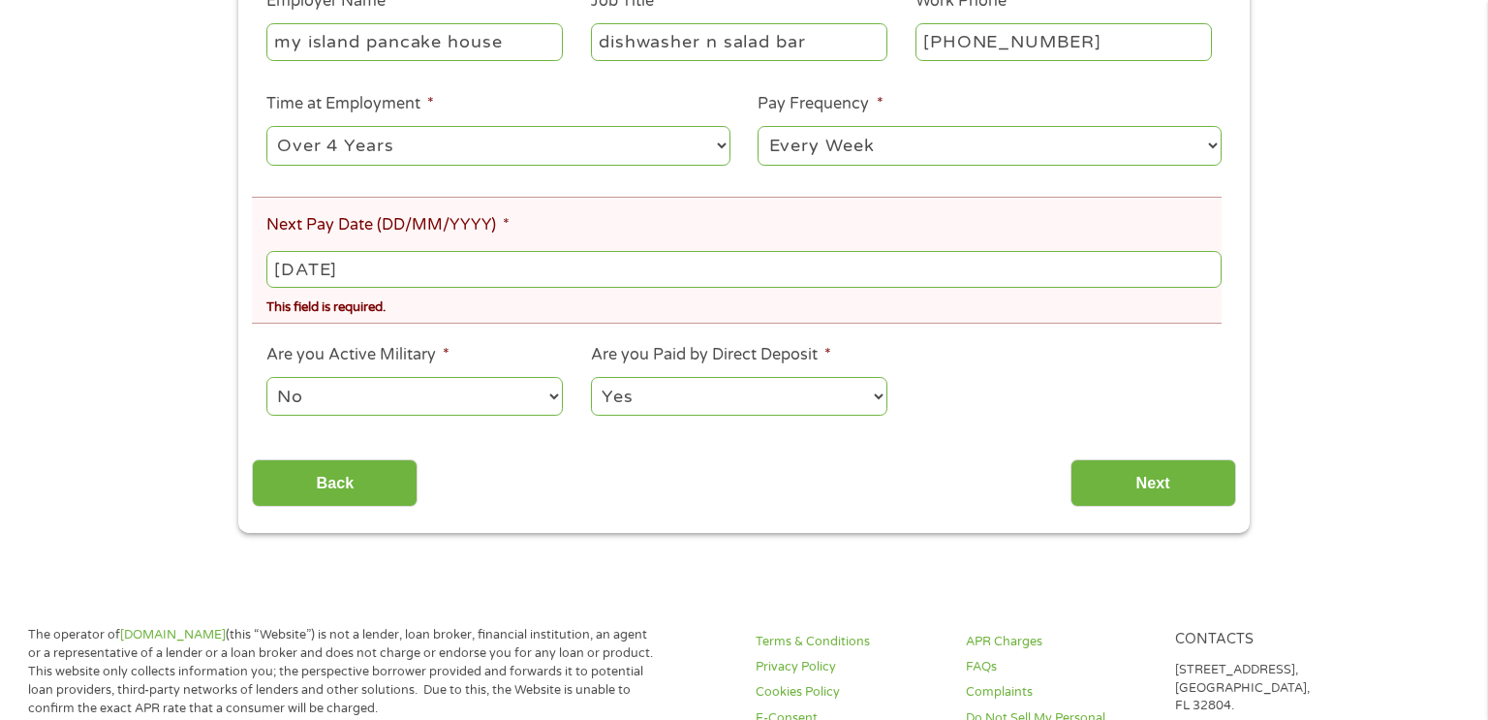
click at [412, 275] on input "[DATE]" at bounding box center [743, 269] width 955 height 37
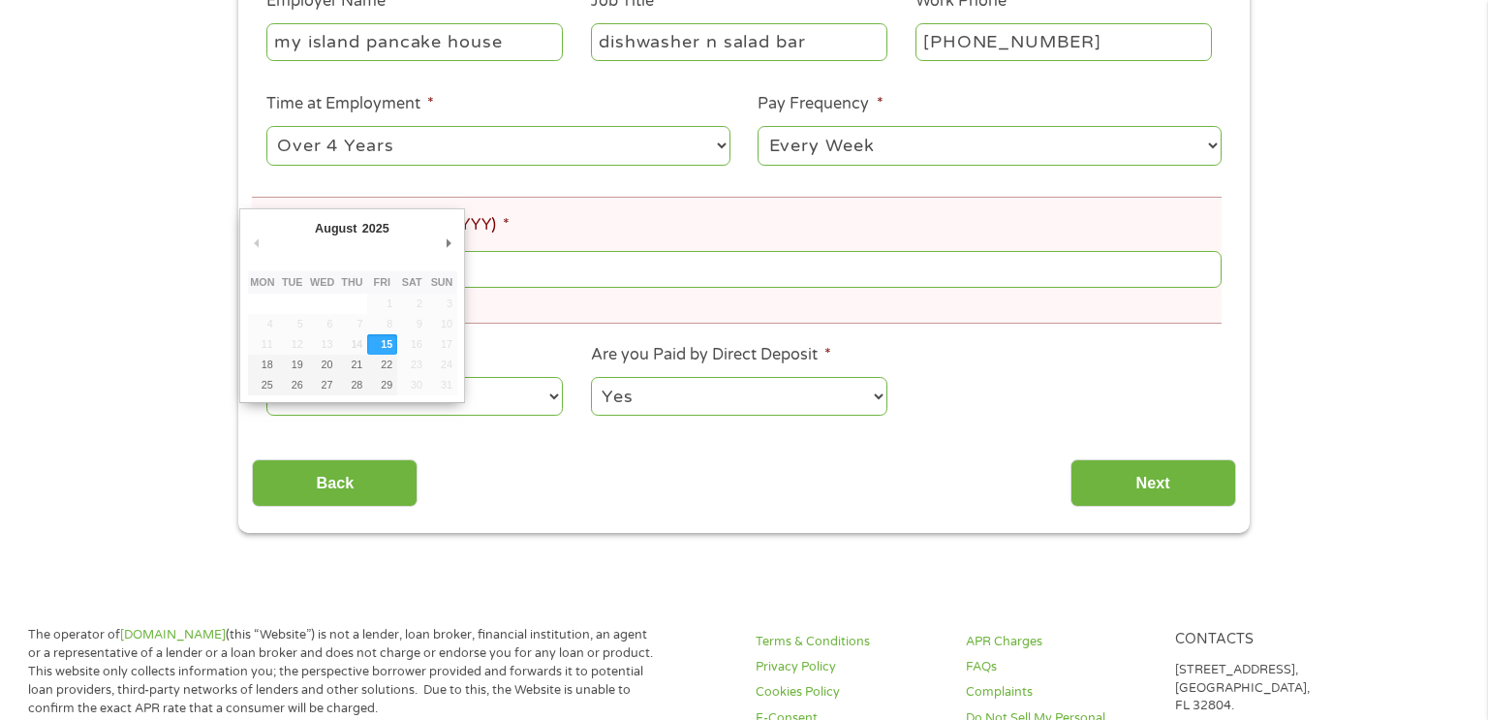
click at [293, 275] on body "Home Get Loan Offer How it works FAQs Blog Cash Loans Quick Loans Online Loans …" at bounding box center [744, 707] width 1488 height 2498
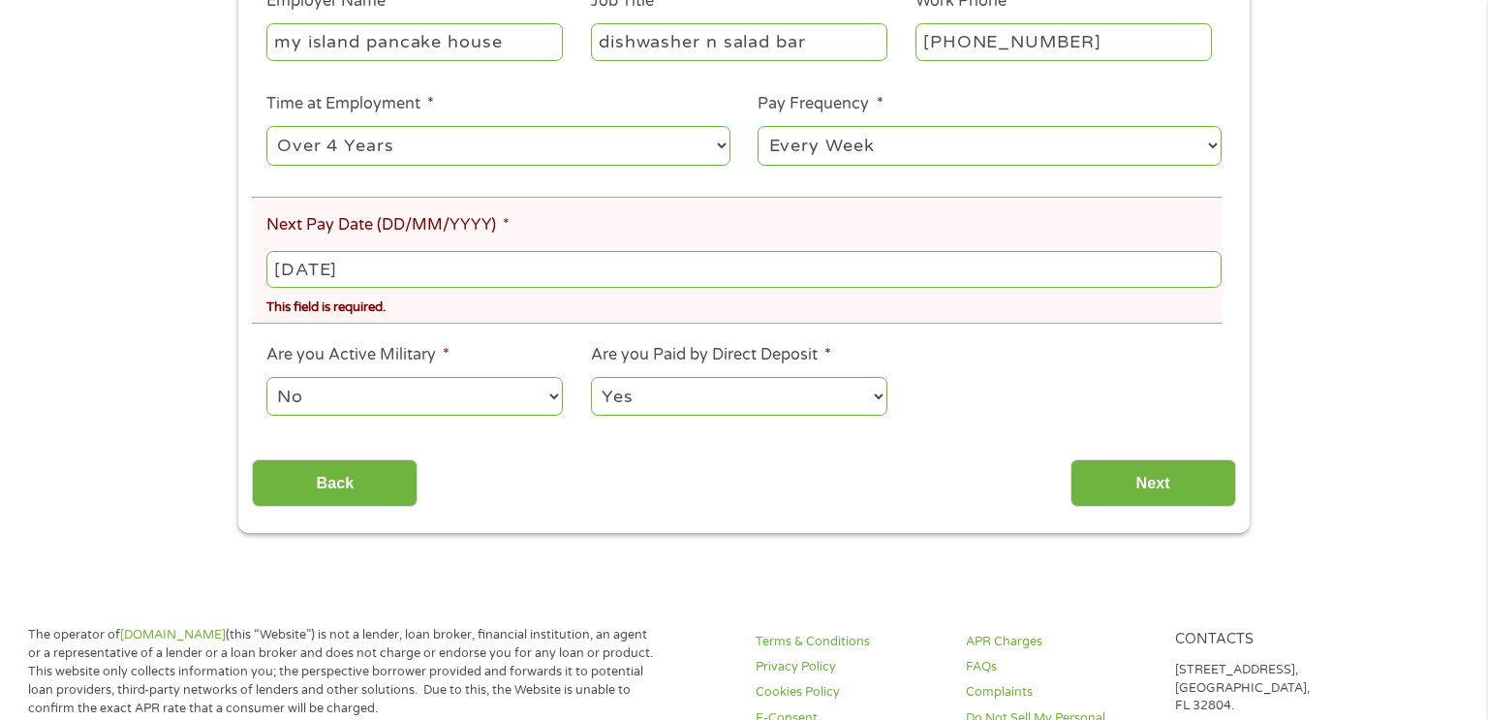
click at [394, 275] on input "[DATE]" at bounding box center [743, 269] width 955 height 37
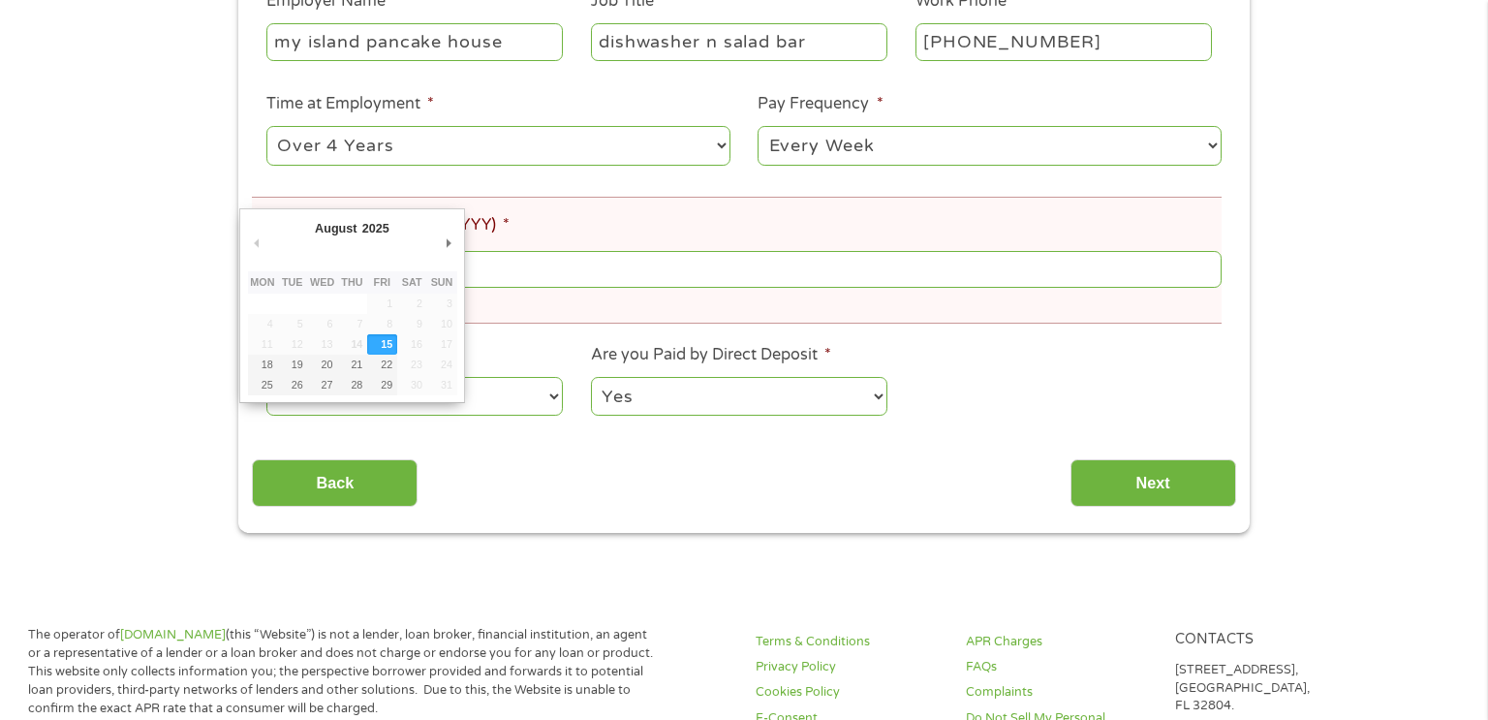
click at [537, 330] on ul "Your Employment Your Income Source * --- Choose one --- Employment [DEMOGRAPHIC…" at bounding box center [743, 110] width 983 height 648
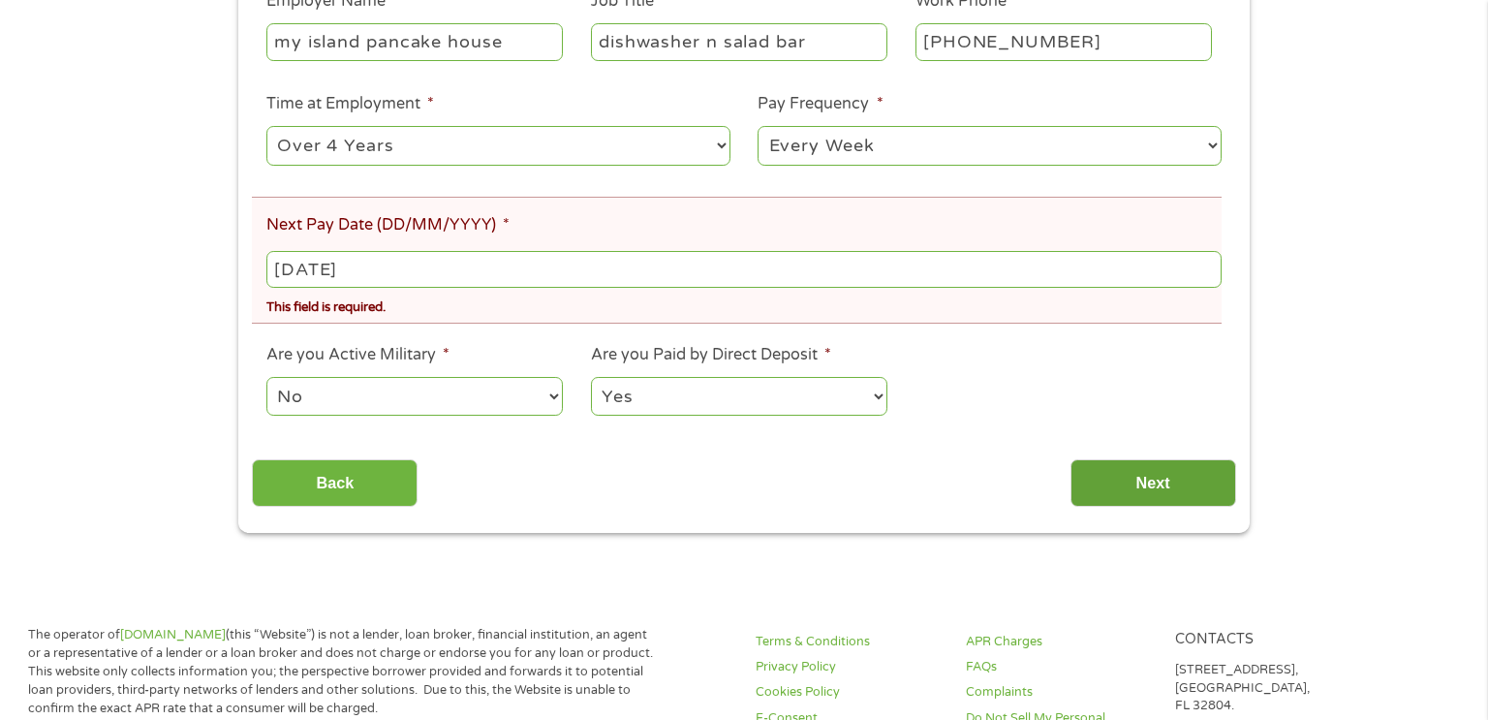
click at [1172, 478] on input "Next" at bounding box center [1153, 482] width 166 height 47
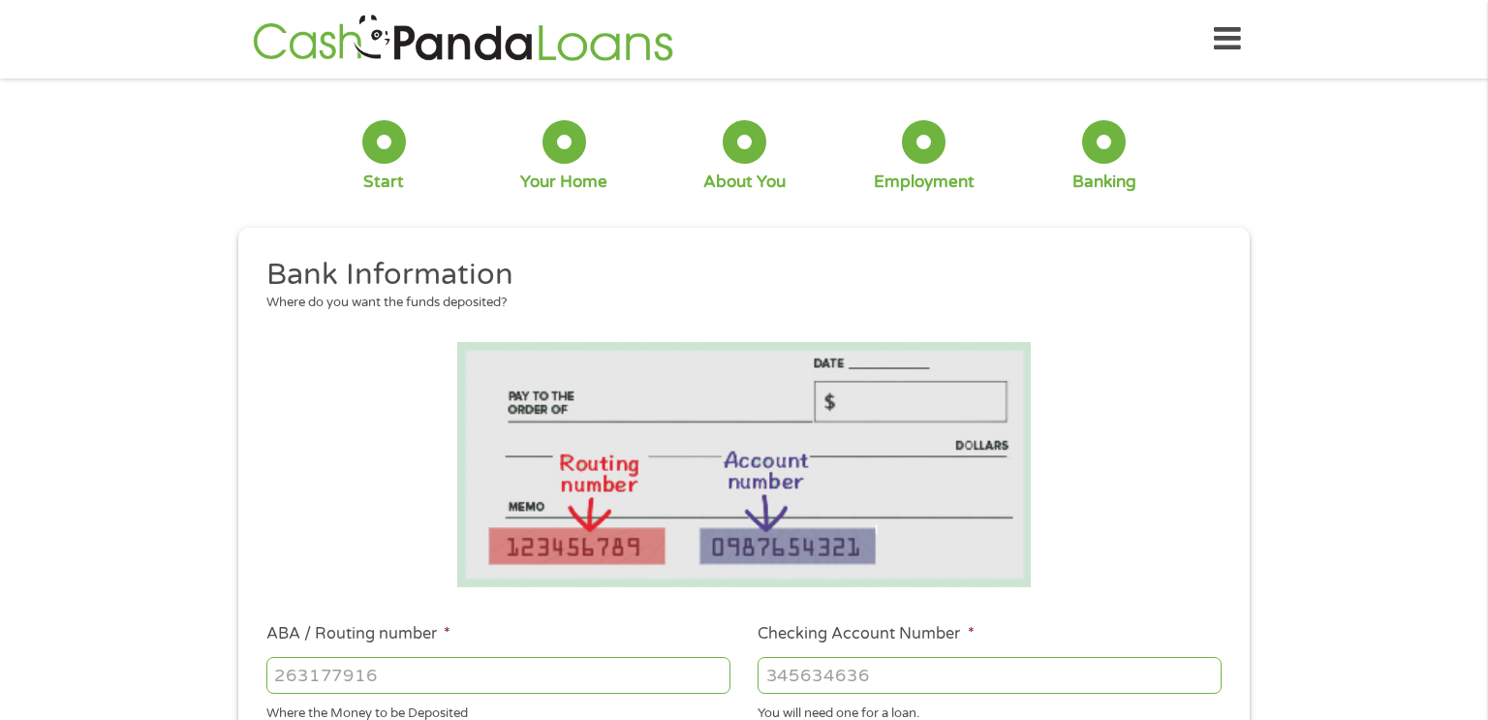
scroll to position [85, 8]
click at [370, 443] on li at bounding box center [743, 464] width 983 height 245
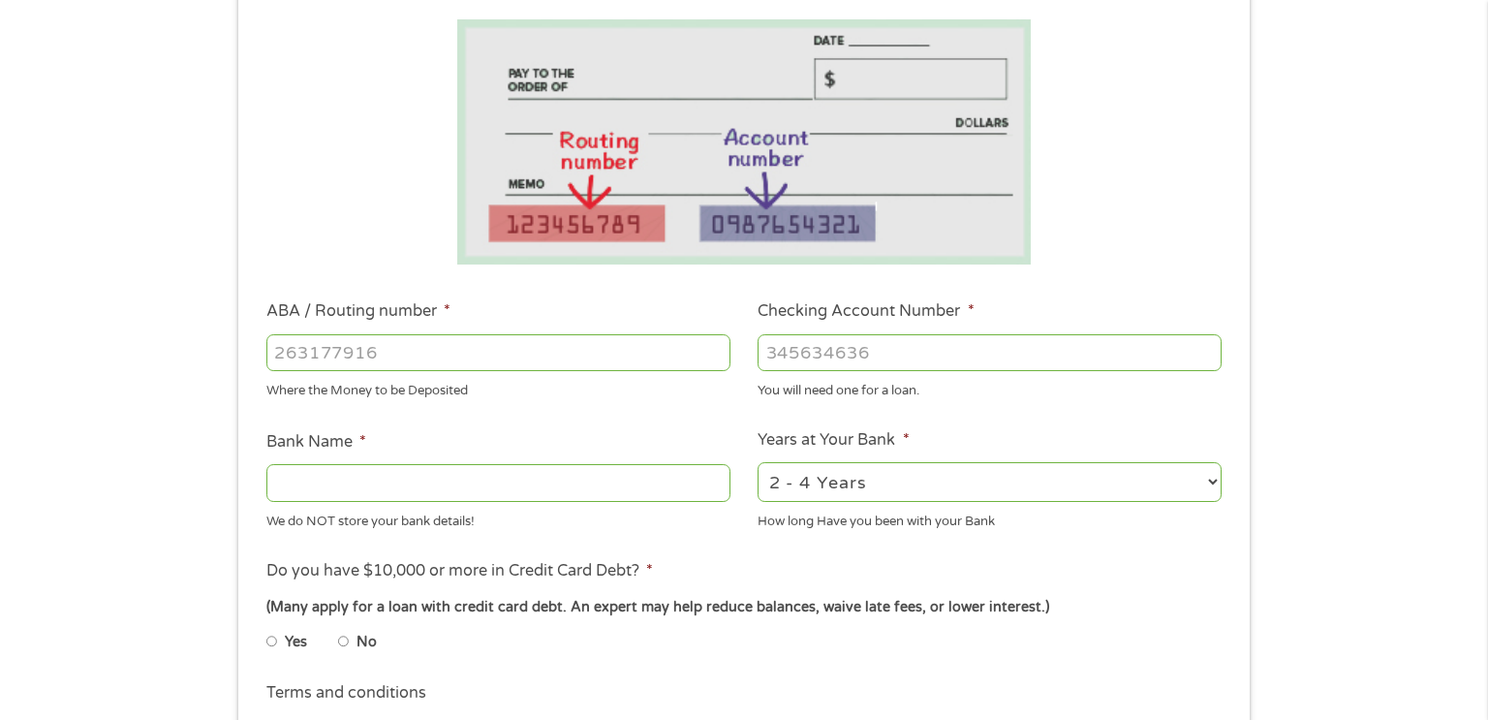
scroll to position [349, 0]
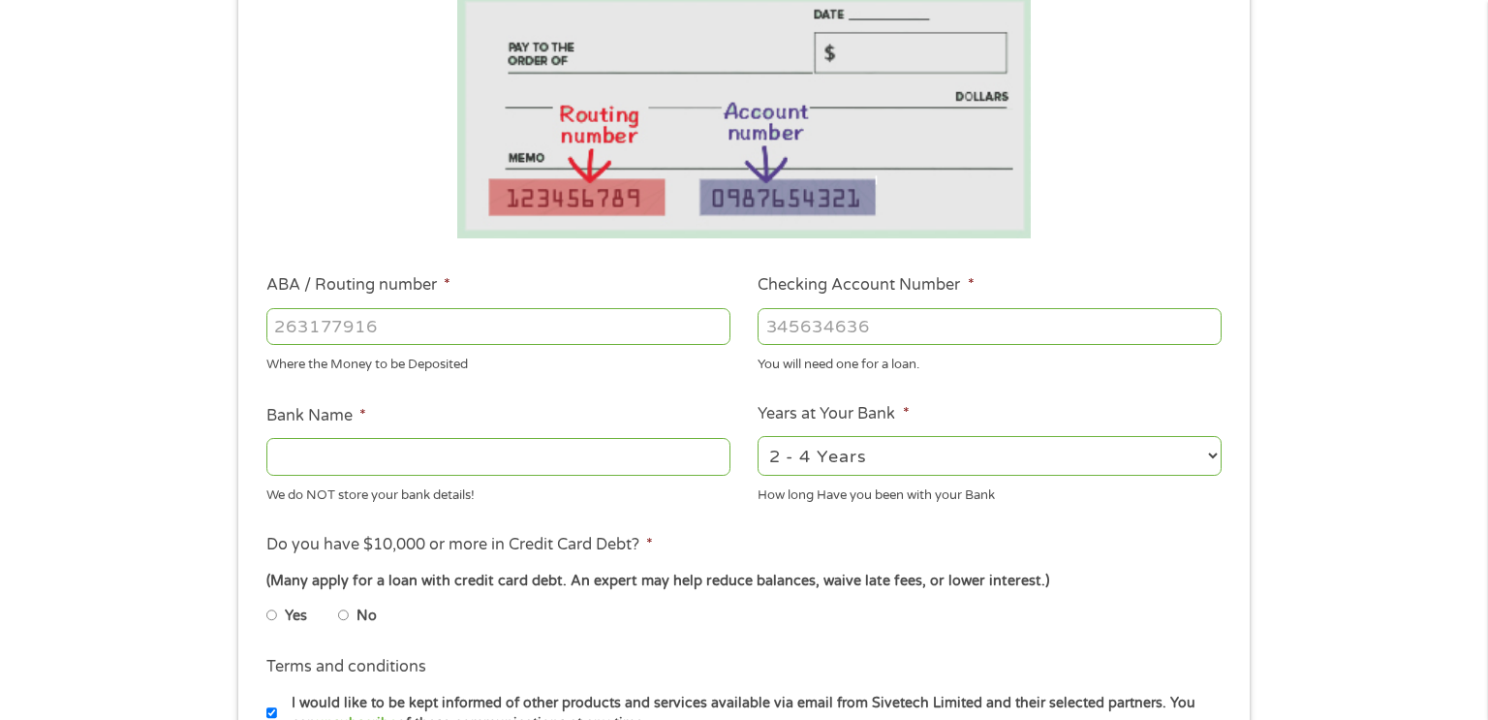
click at [523, 324] on input "ABA / Routing number *" at bounding box center [498, 326] width 464 height 37
type input "031176110"
type input "CAPITAL ONE NA"
type input "031176110"
click at [944, 315] on input "Checking Account Number *" at bounding box center [989, 326] width 464 height 37
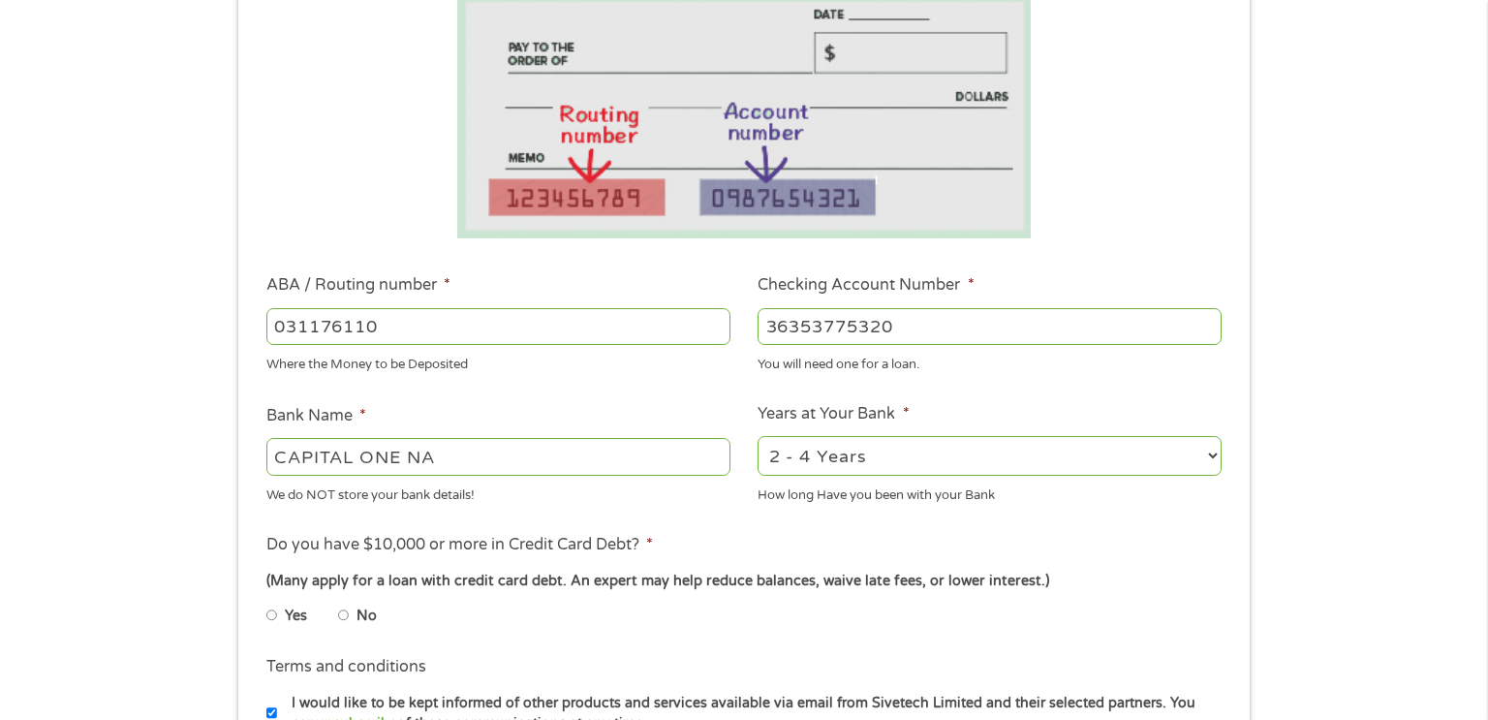
type input "36353775320"
click at [972, 451] on select "2 - 4 Years 6 - 12 Months 1 - 2 Years Over 4 Years" at bounding box center [989, 456] width 464 height 40
select select "24months"
click at [757, 437] on select "2 - 4 Years 6 - 12 Months 1 - 2 Years Over 4 Years" at bounding box center [989, 456] width 464 height 40
click at [950, 541] on li "Do you have $10,000 or more in Credit Card Debt? * (Many apply for a loan with …" at bounding box center [743, 587] width 983 height 108
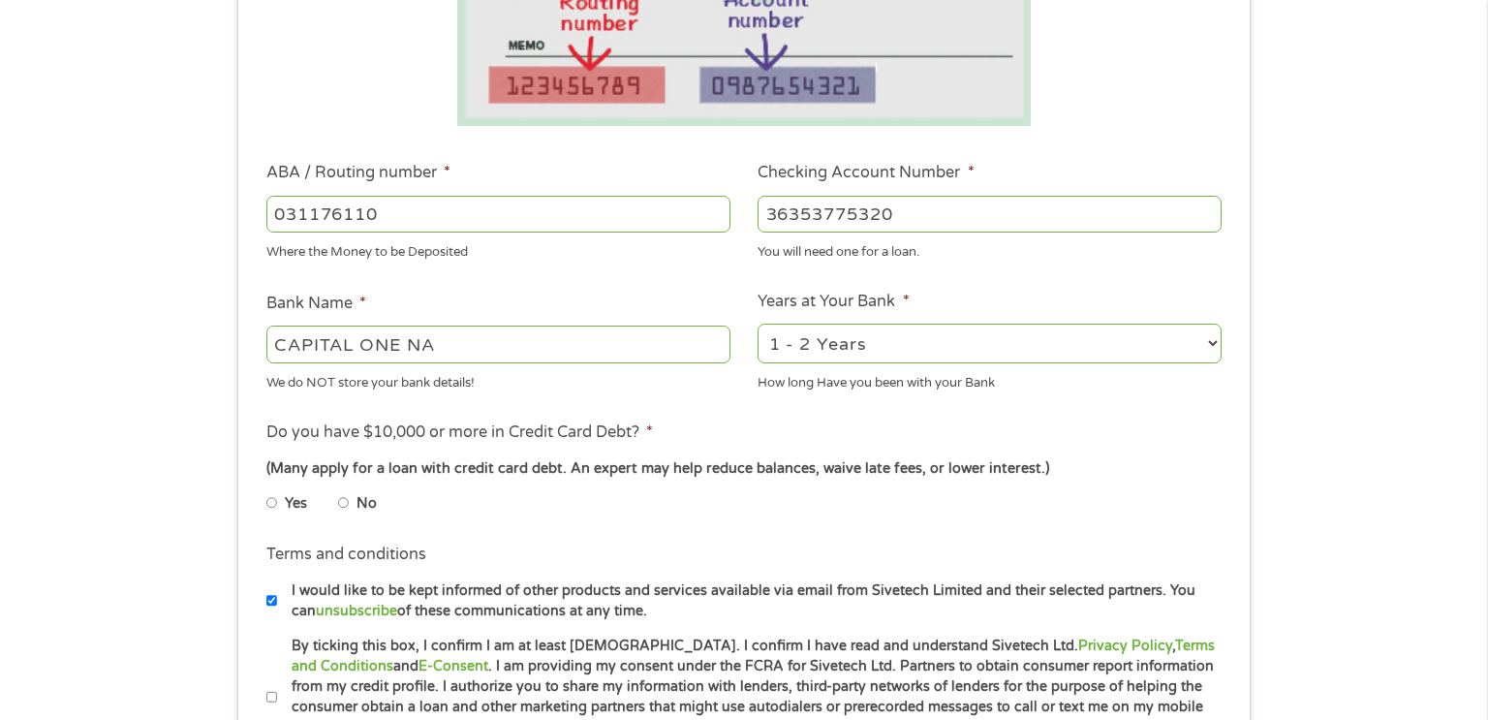
scroll to position [465, 0]
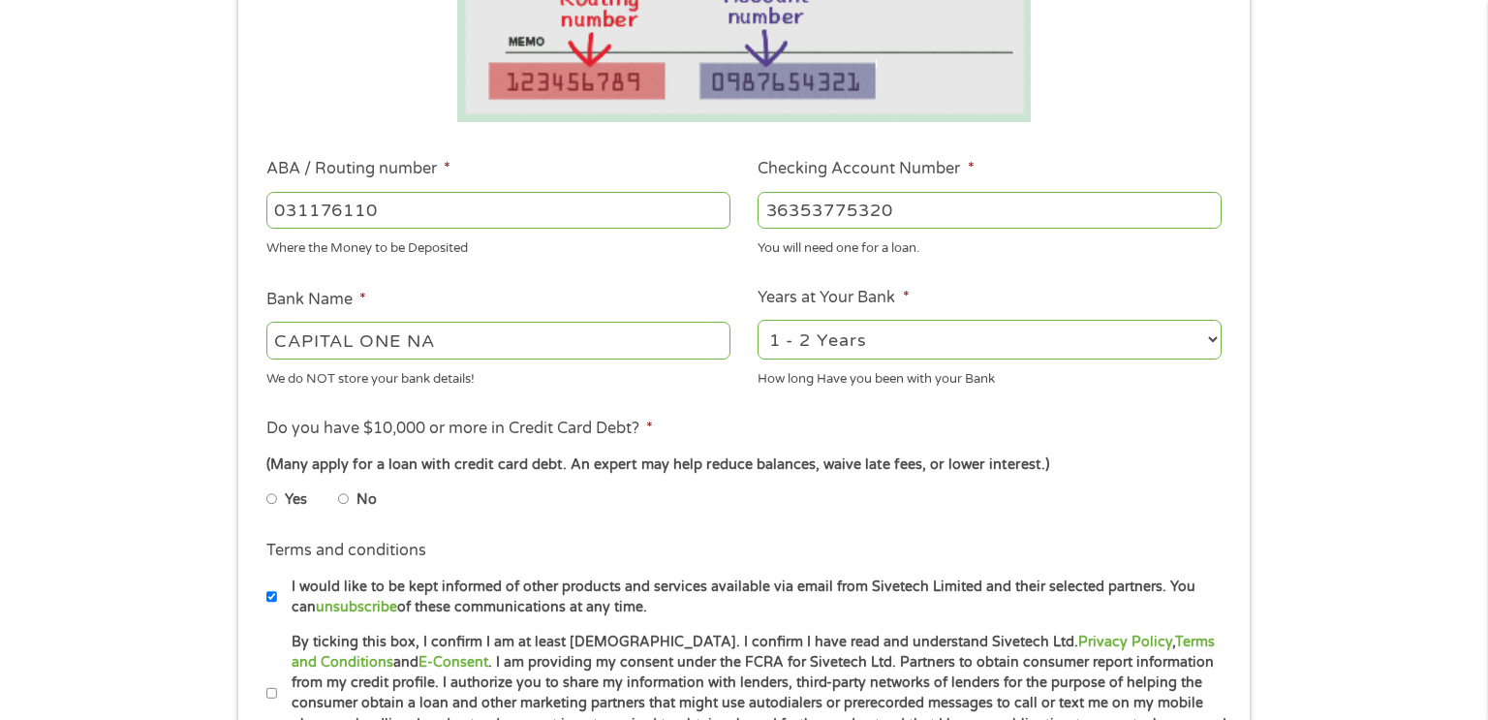
click at [341, 504] on input "No" at bounding box center [344, 498] width 12 height 31
radio input "true"
click at [266, 483] on input "Yes" at bounding box center [272, 498] width 12 height 31
radio input "true"
click at [338, 483] on input "No" at bounding box center [344, 498] width 12 height 31
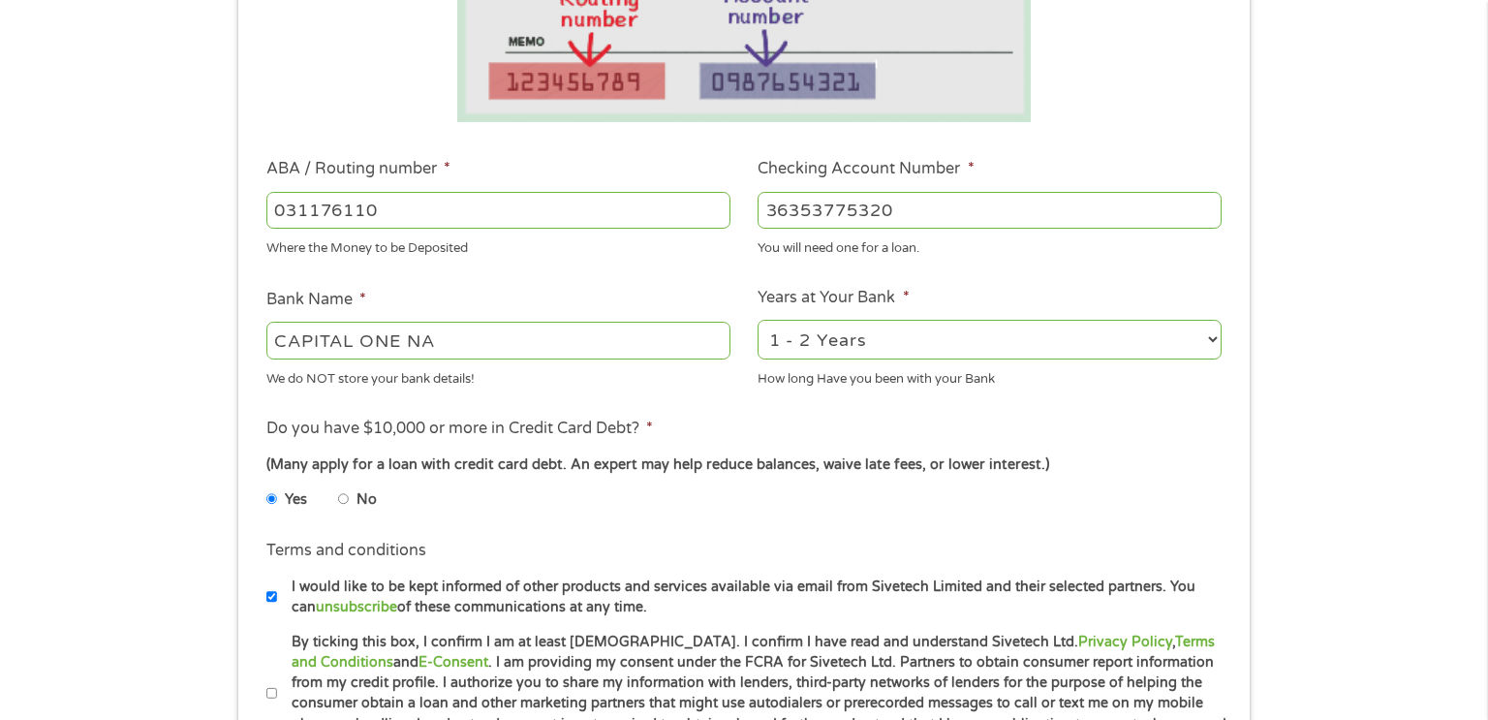
radio input "true"
click at [361, 518] on ul "Yes No" at bounding box center [497, 502] width 462 height 45
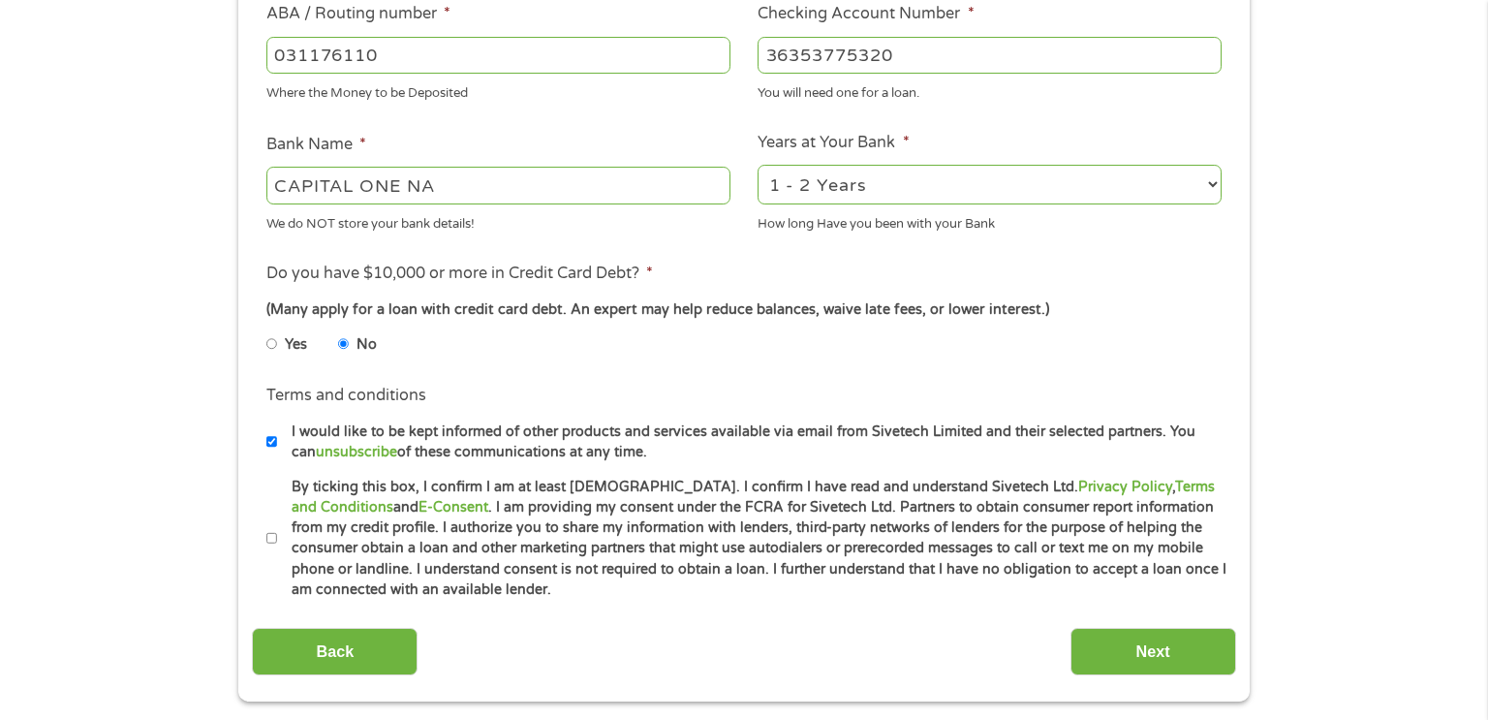
scroll to position [659, 0]
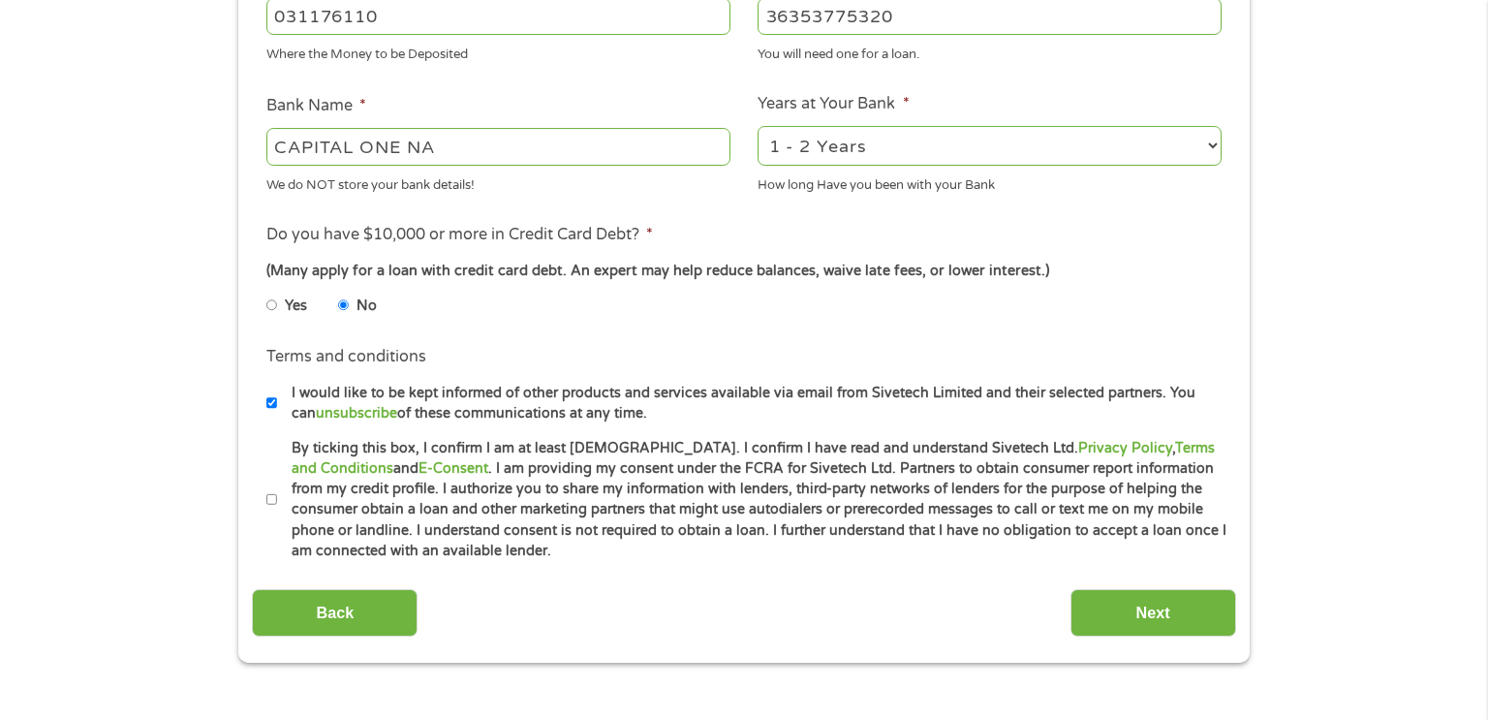
click at [270, 500] on input "By ticking this box, I confirm I am at least [DEMOGRAPHIC_DATA]. I confirm I ha…" at bounding box center [272, 499] width 12 height 31
checkbox input "true"
click at [1181, 616] on input "Next" at bounding box center [1153, 612] width 166 height 47
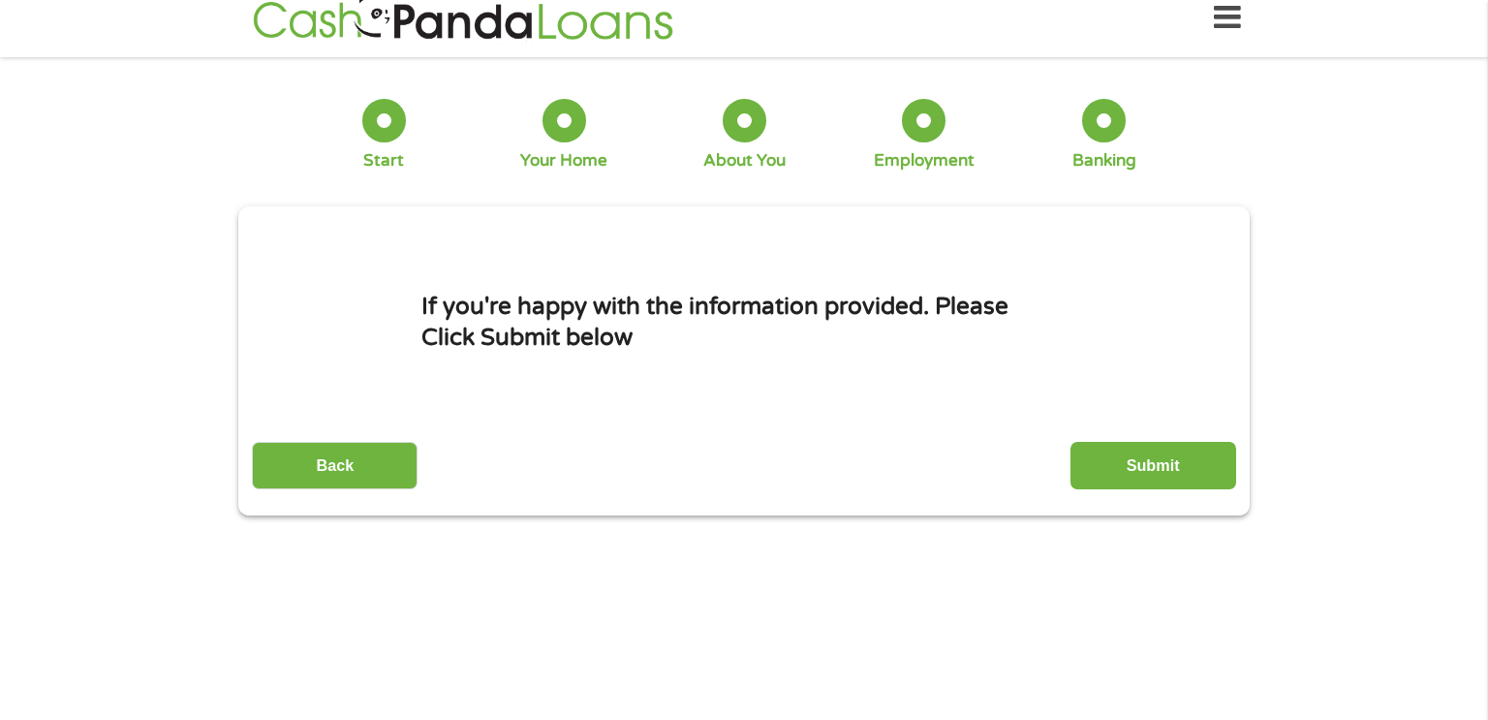
scroll to position [0, 0]
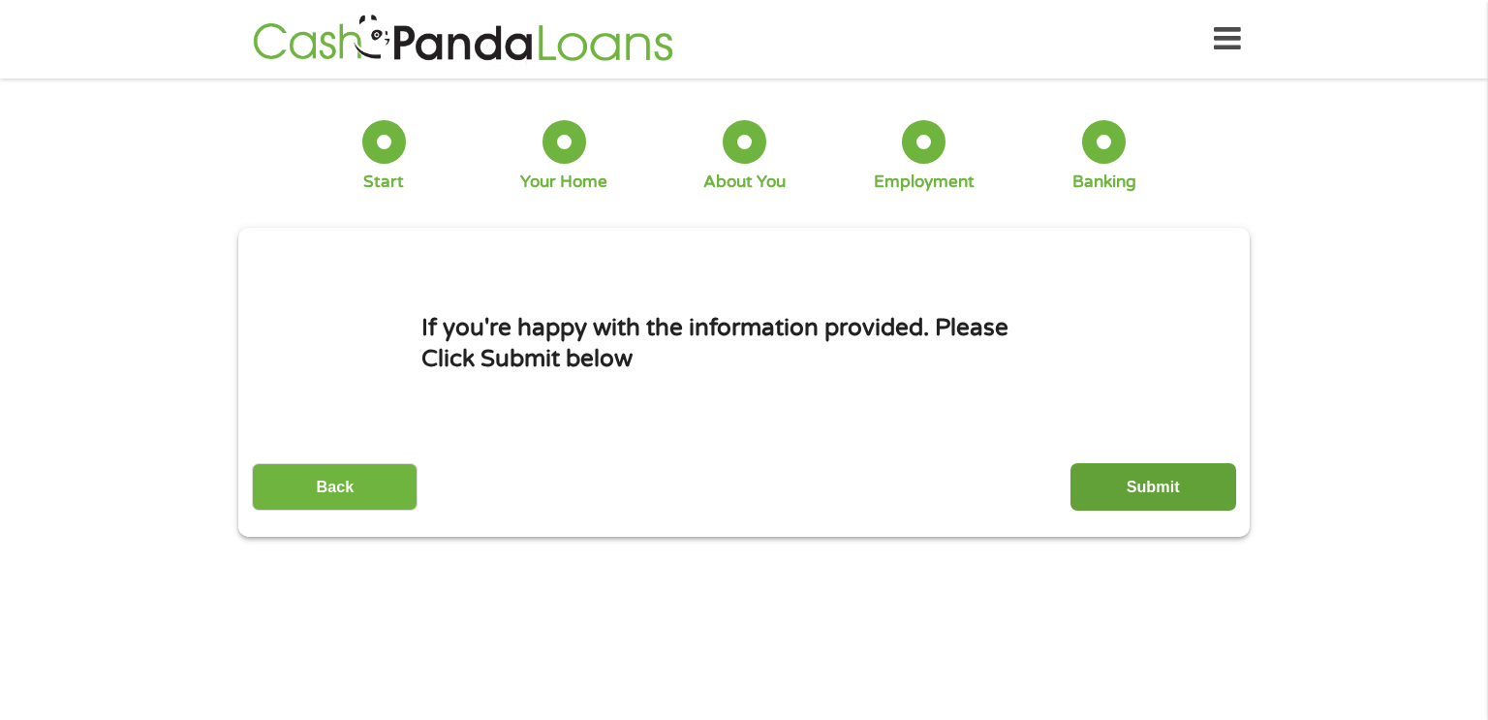
click at [1170, 497] on input "Submit" at bounding box center [1153, 486] width 166 height 47
